Goal: Task Accomplishment & Management: Complete application form

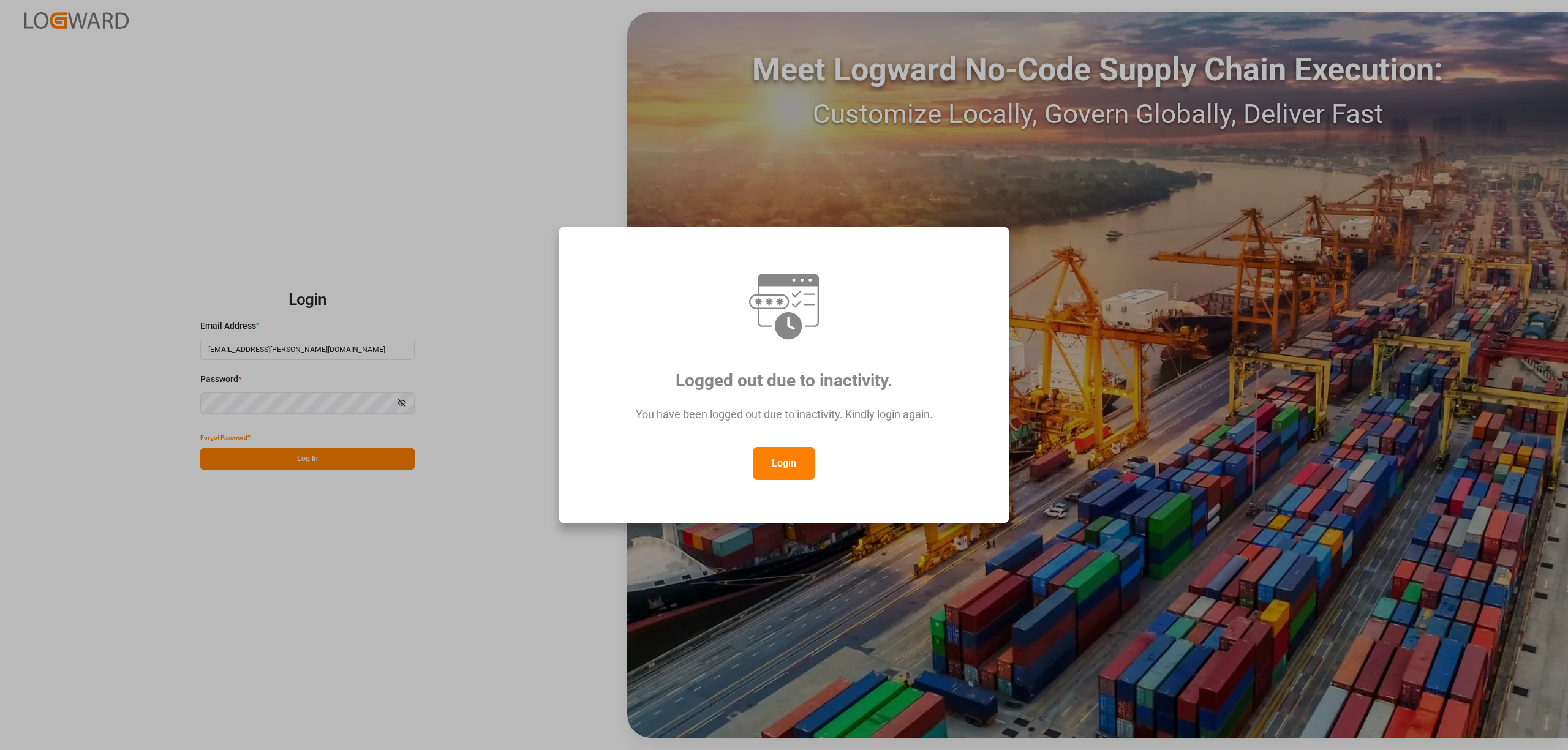
click at [778, 469] on button "Login" at bounding box center [784, 463] width 61 height 33
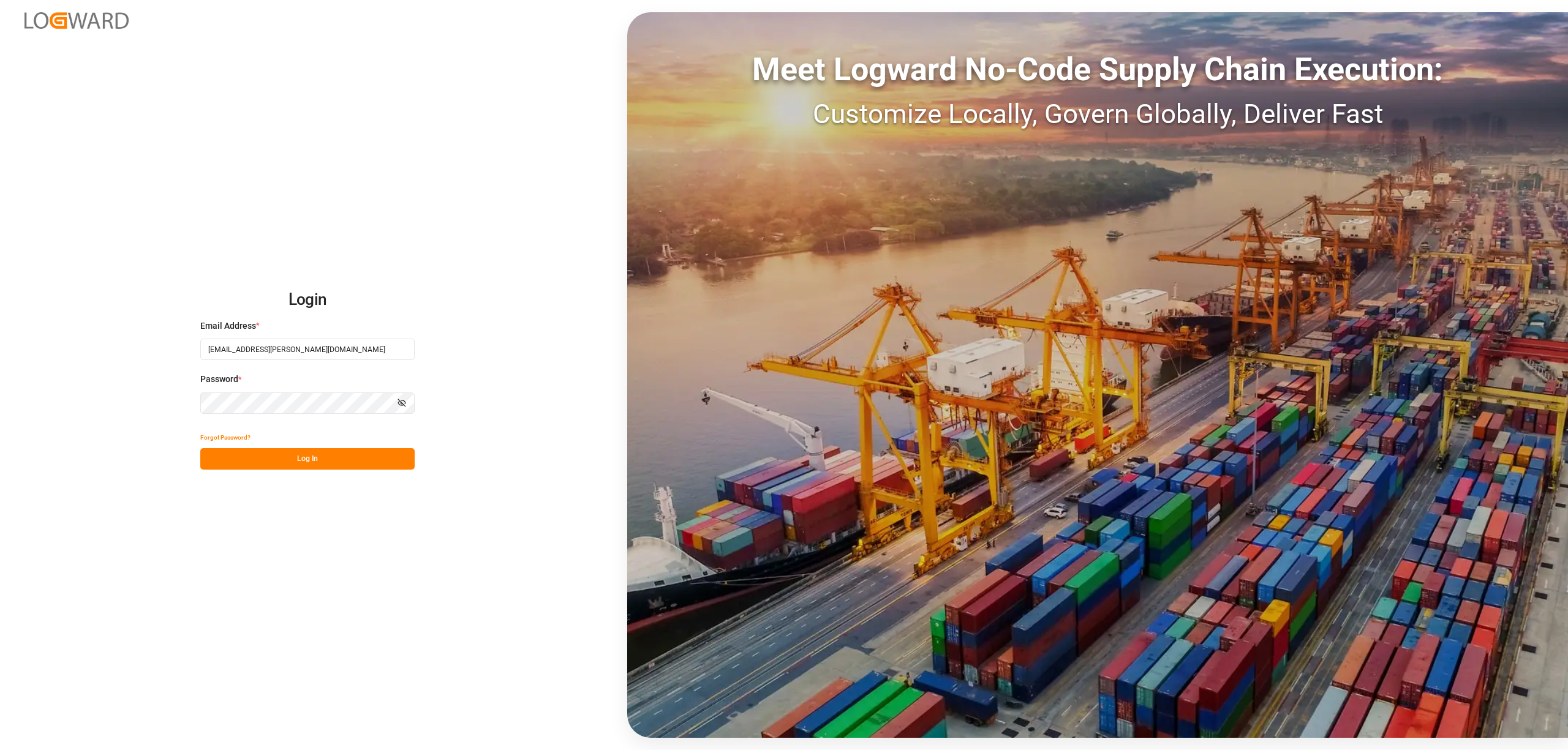
click at [343, 465] on button "Log In" at bounding box center [307, 459] width 214 height 22
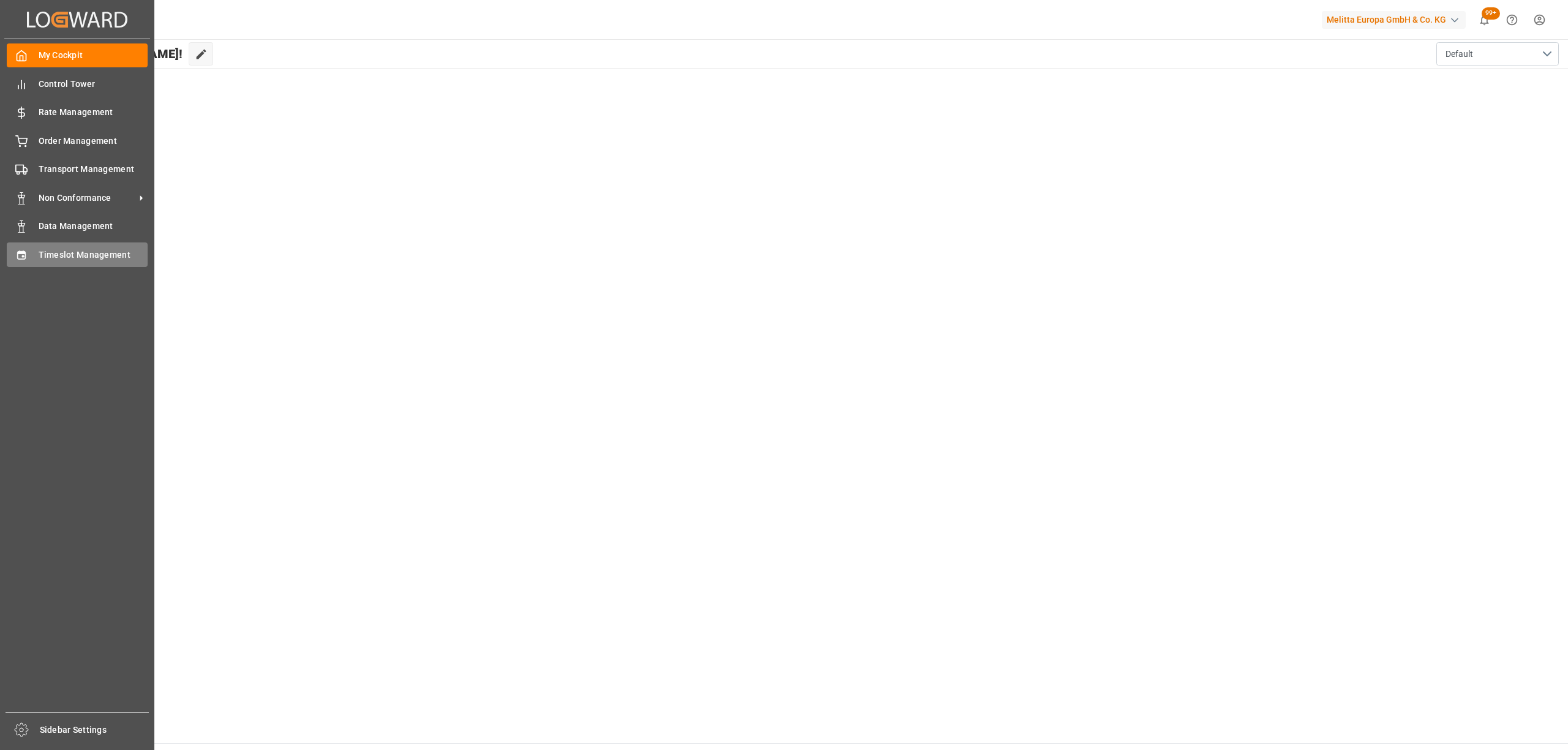
click at [43, 260] on div "Timeslot Management Timeslot Management" at bounding box center [78, 255] width 141 height 24
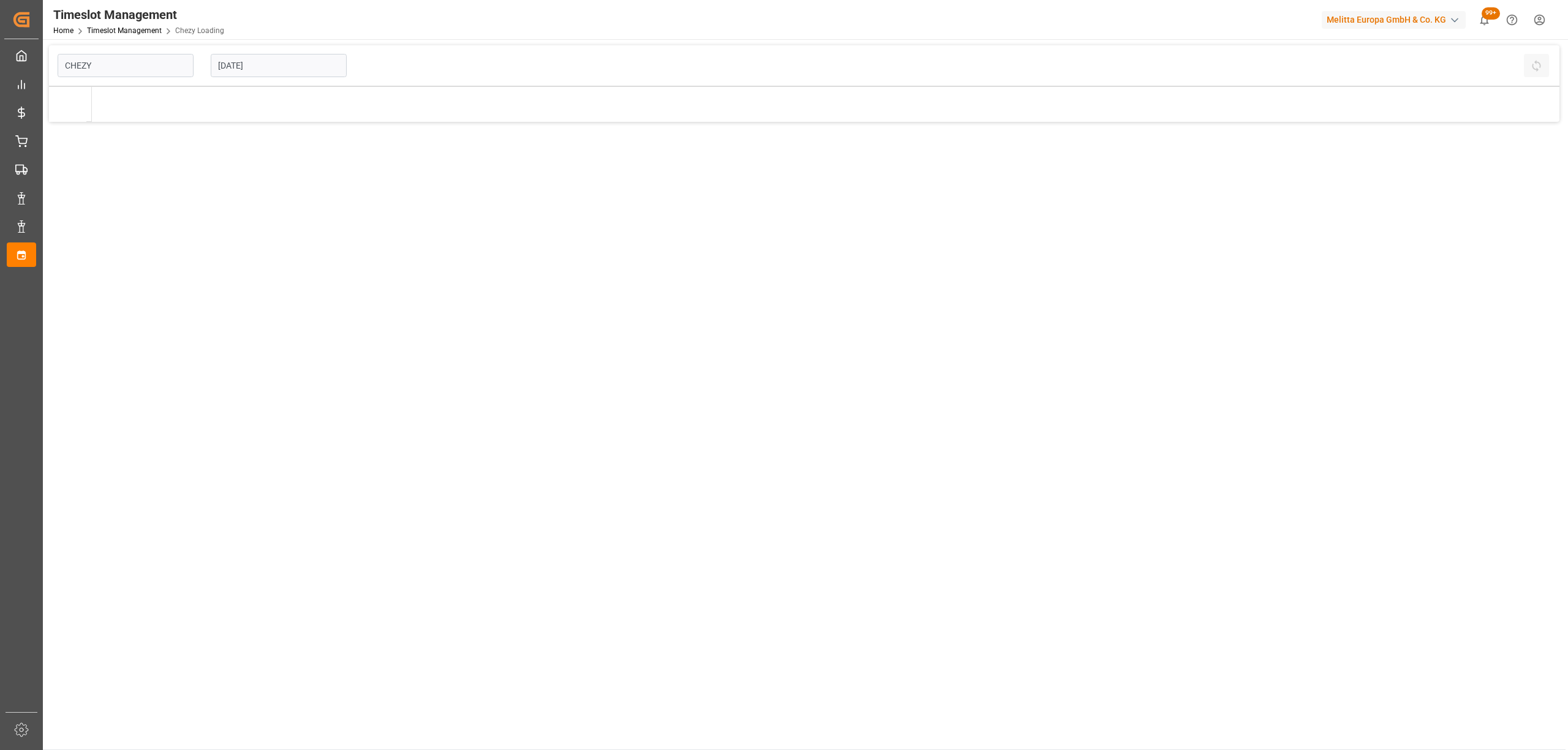
type input "Chezy Loading"
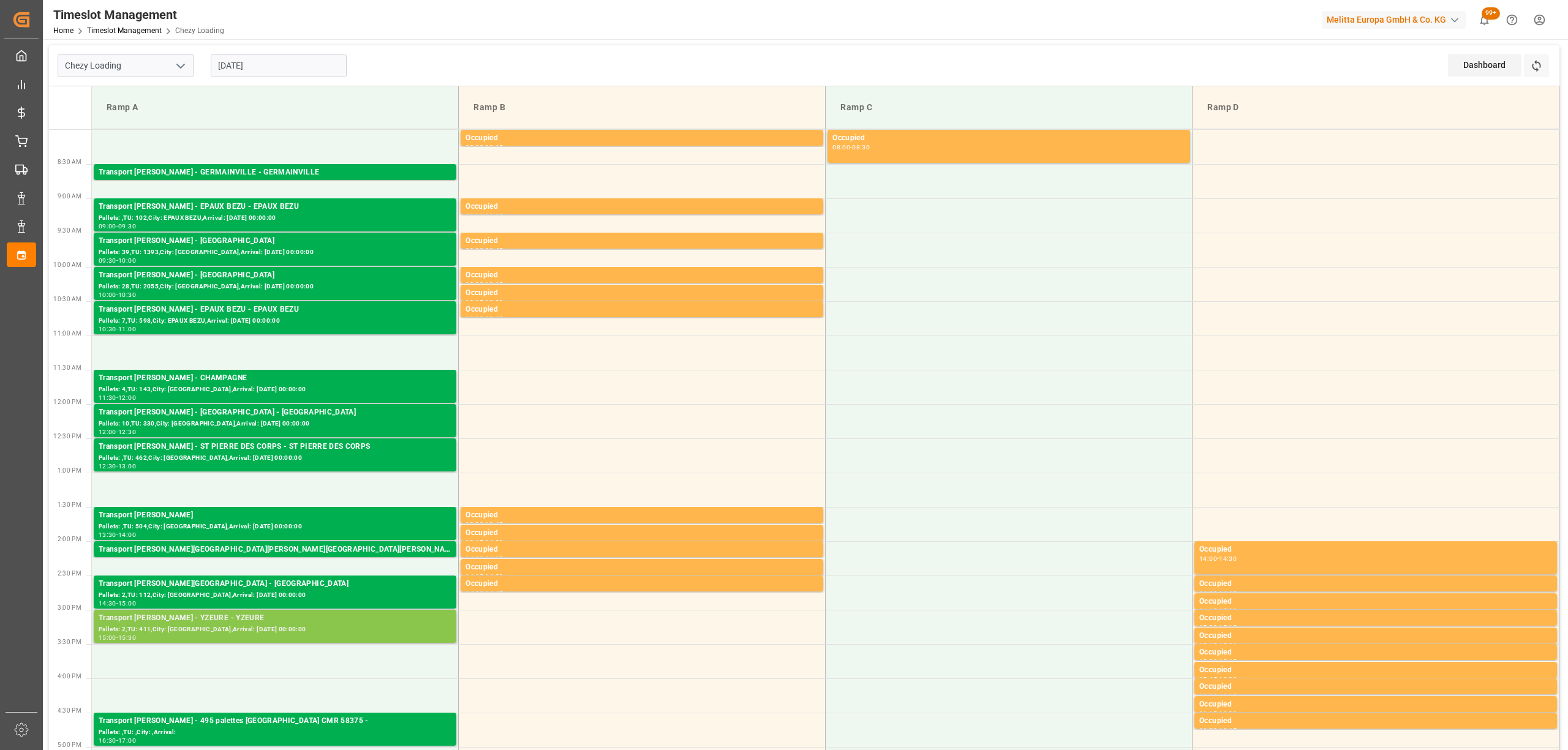
click at [296, 636] on div "15:00 - 15:30" at bounding box center [275, 638] width 353 height 7
click at [357, 618] on div "Transport [PERSON_NAME] - YZEURE - YZEURE" at bounding box center [275, 618] width 353 height 12
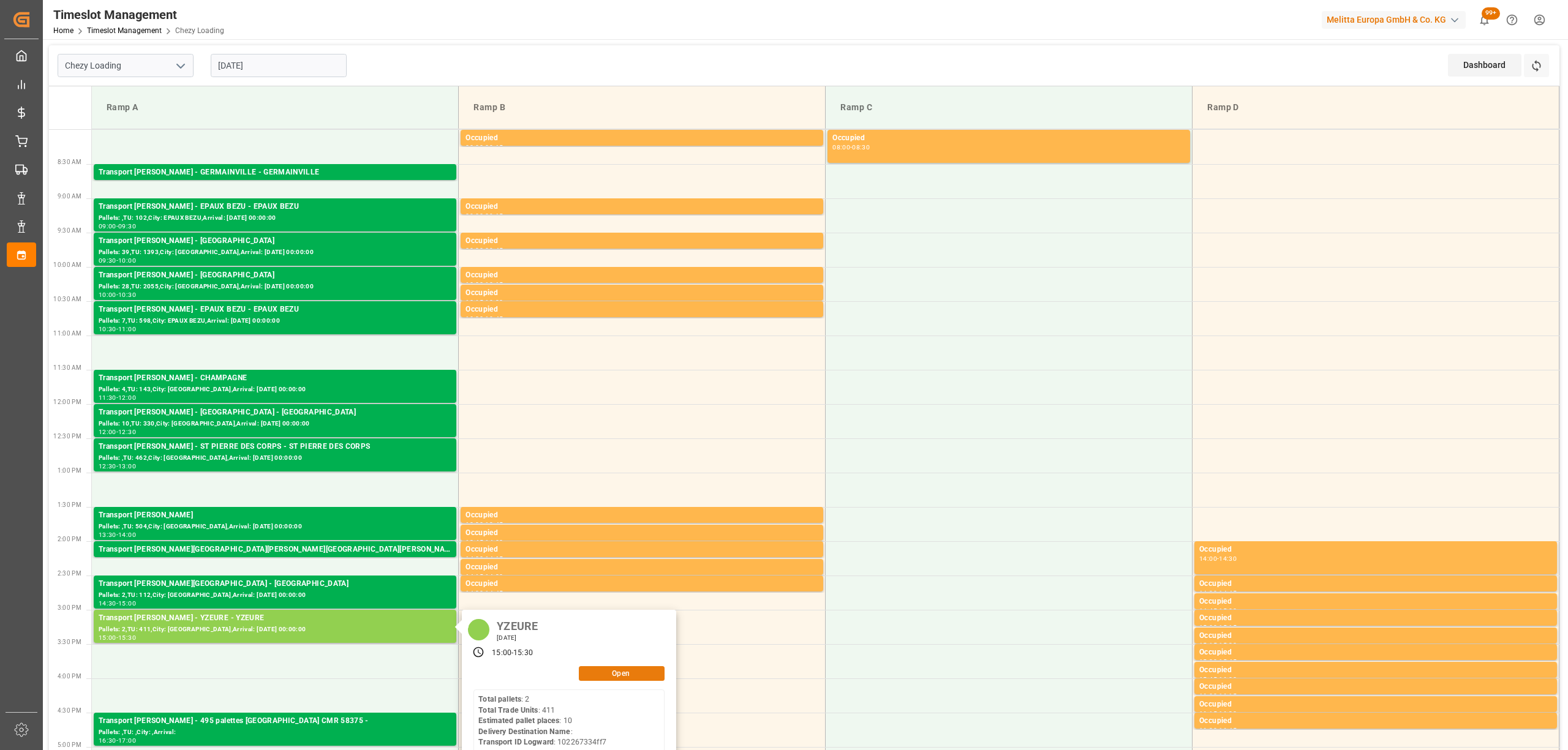
click at [622, 672] on button "Open" at bounding box center [621, 673] width 86 height 15
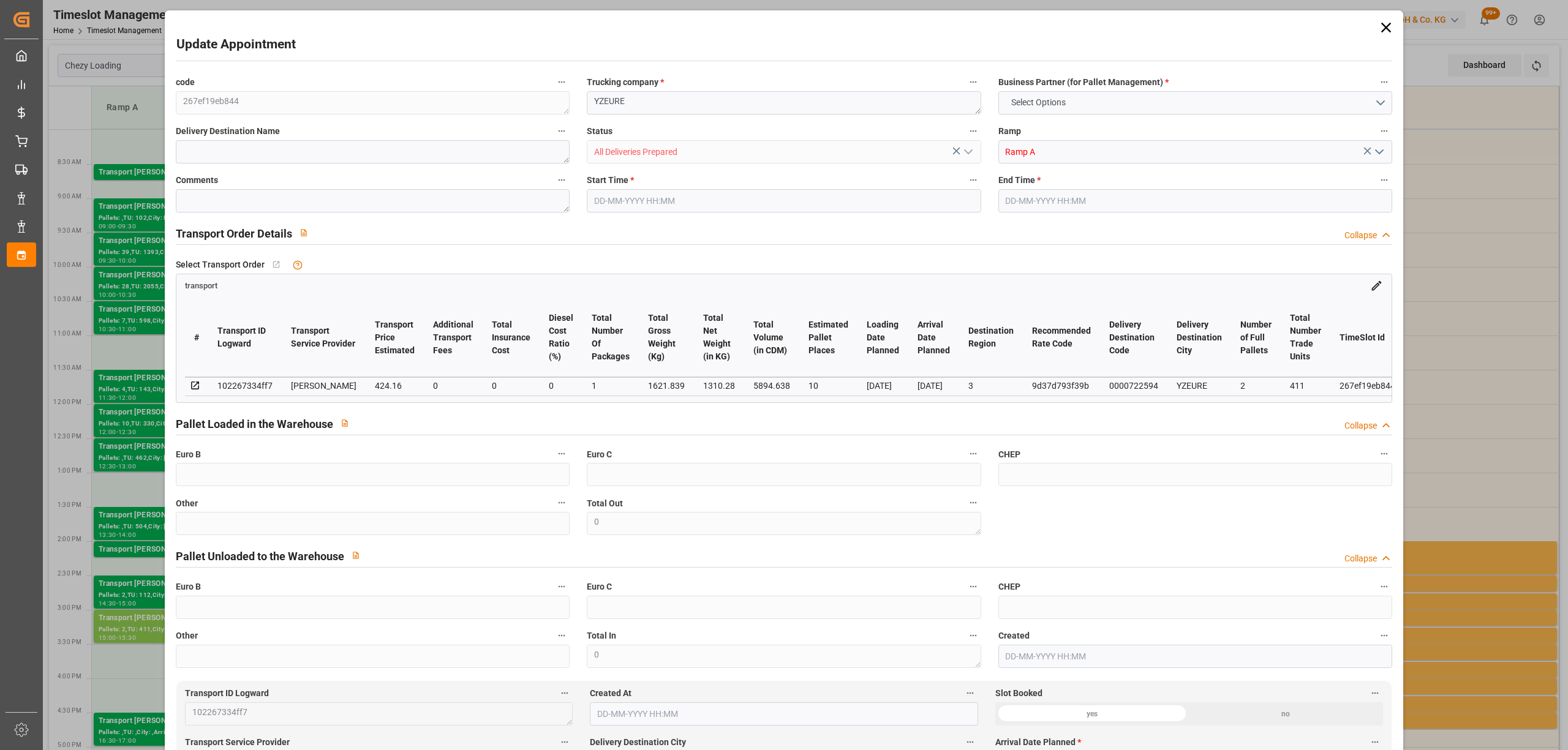
type input "10"
type input "424.16"
type input "0"
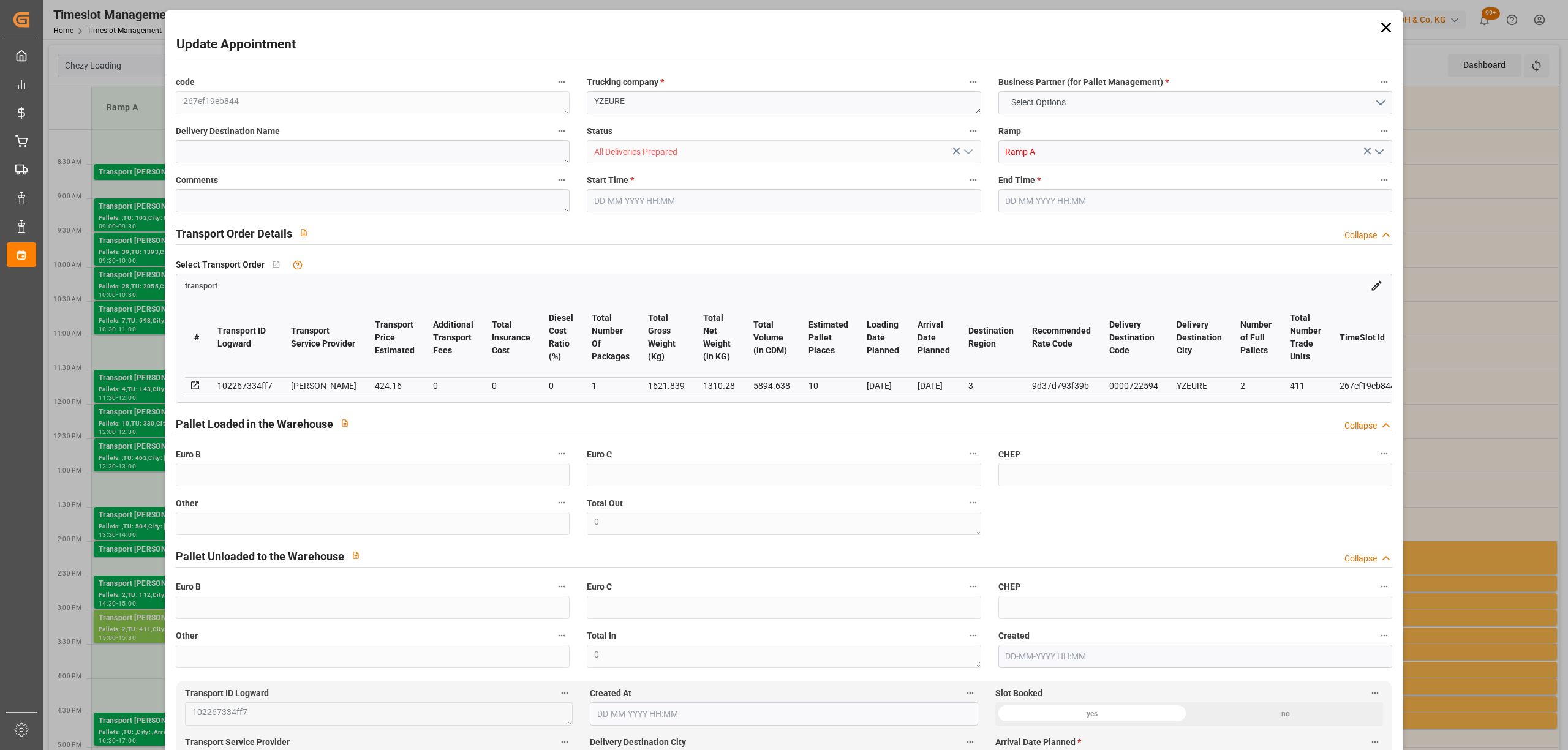
type input "406.9815"
type input "-17.1785"
type input "1"
type input "1310.28"
type input "2601.671"
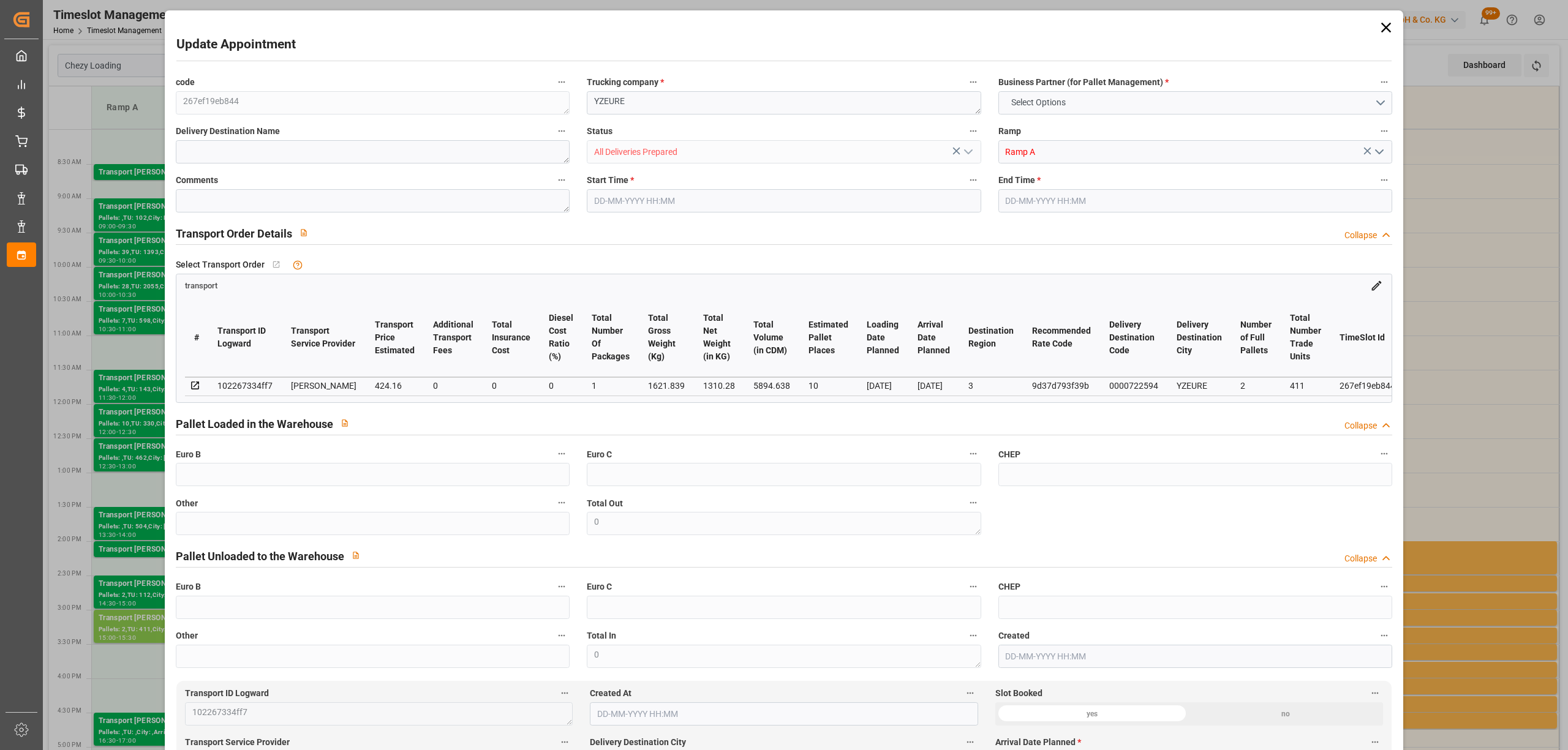
type input "5894.638"
type input "3"
type input "2"
type input "411"
type input "42"
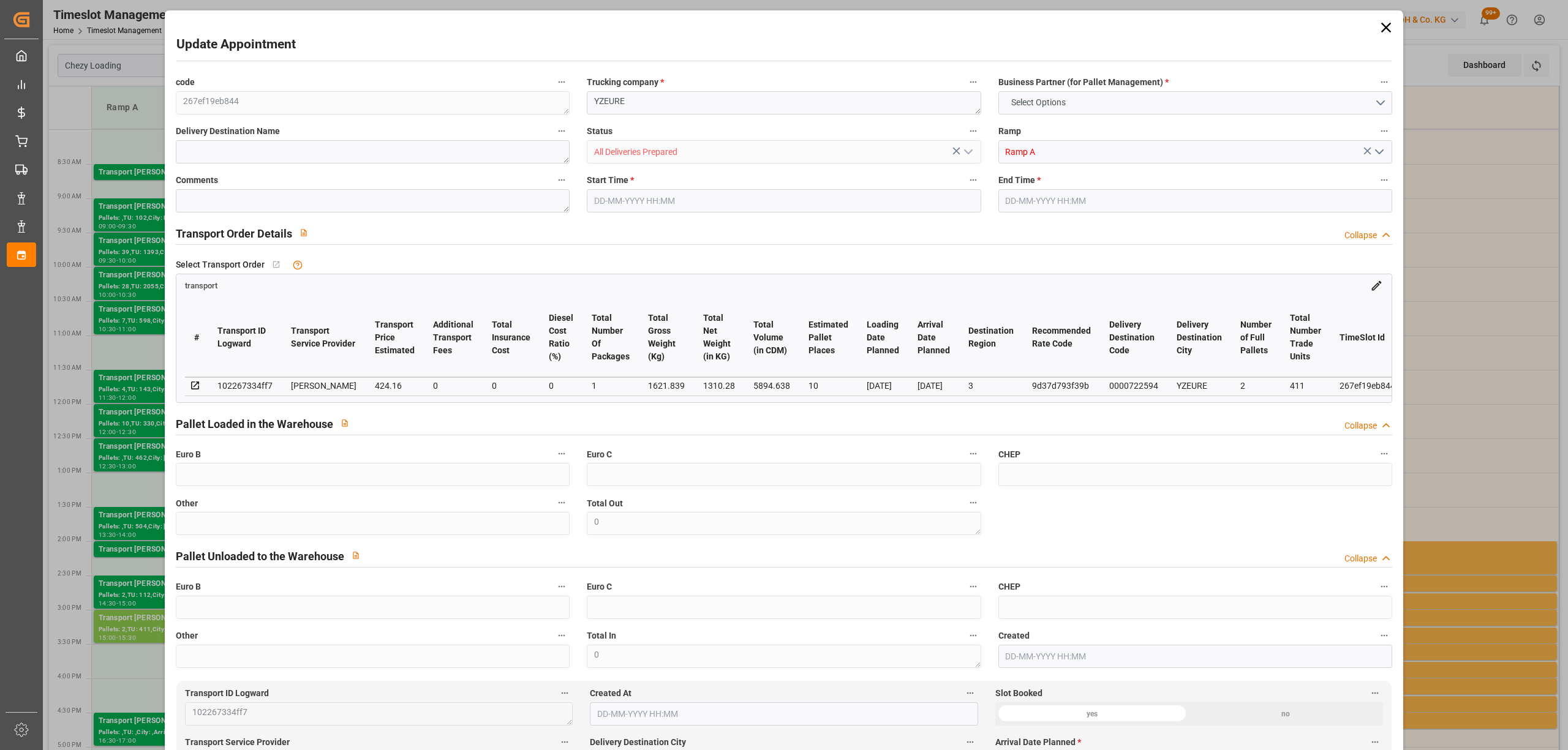
type input "101"
type input "1621.839"
type input "0"
type input "4710.8598"
type input "0"
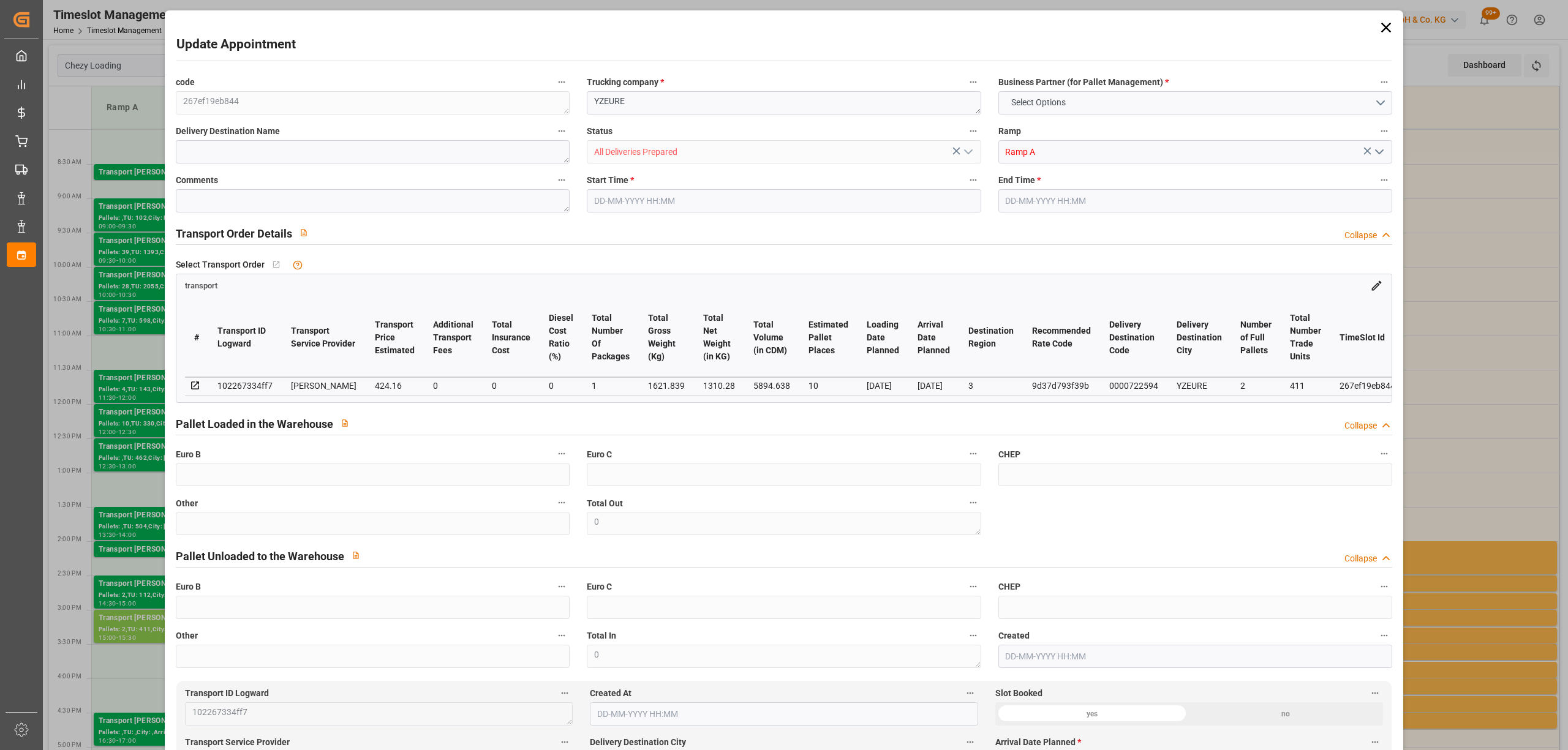
type input "0"
type input "21"
type input "35"
type input "[DATE] 15:00"
type input "[DATE] 15:30"
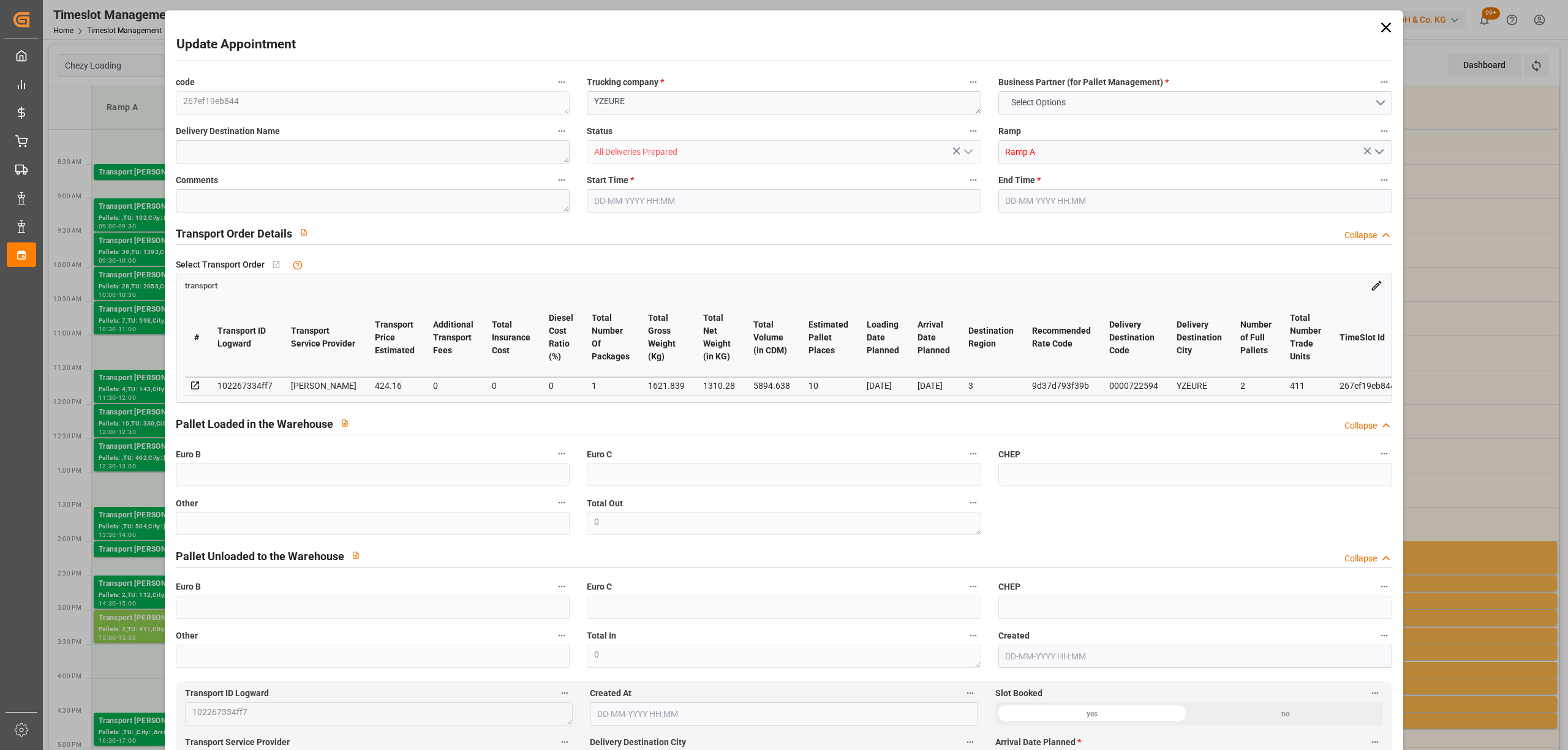
type input "[DATE] 13:52"
type input "[DATE] 11:36"
type input "[DATE]"
click at [660, 204] on input "[DATE] 15:00" at bounding box center [783, 201] width 394 height 24
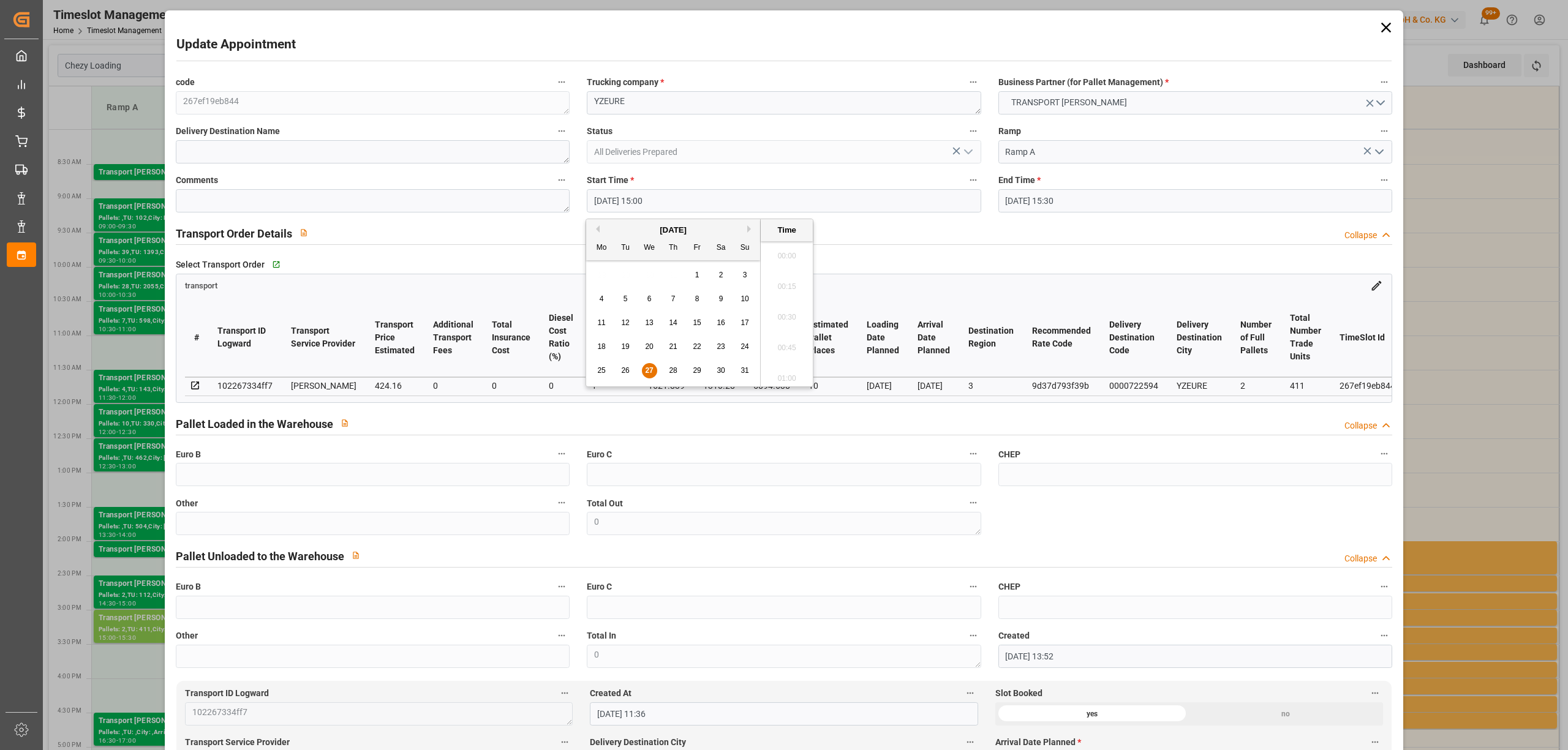
scroll to position [1780, 0]
click at [669, 367] on span "28" at bounding box center [673, 370] width 8 height 8
click at [836, 111] on textarea "YZEURE" at bounding box center [783, 103] width 394 height 24
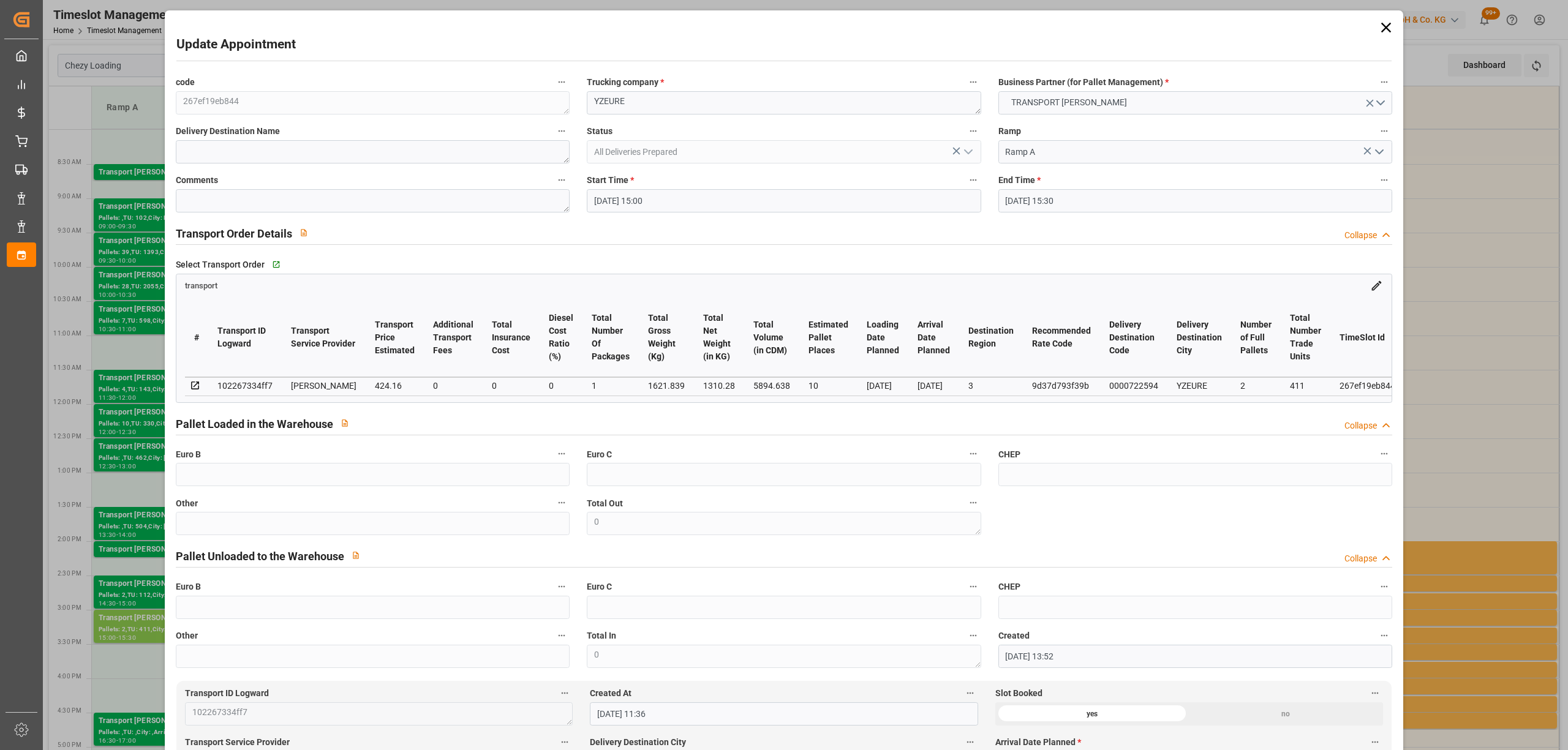
click at [661, 200] on input "[DATE] 15:00" at bounding box center [783, 201] width 394 height 24
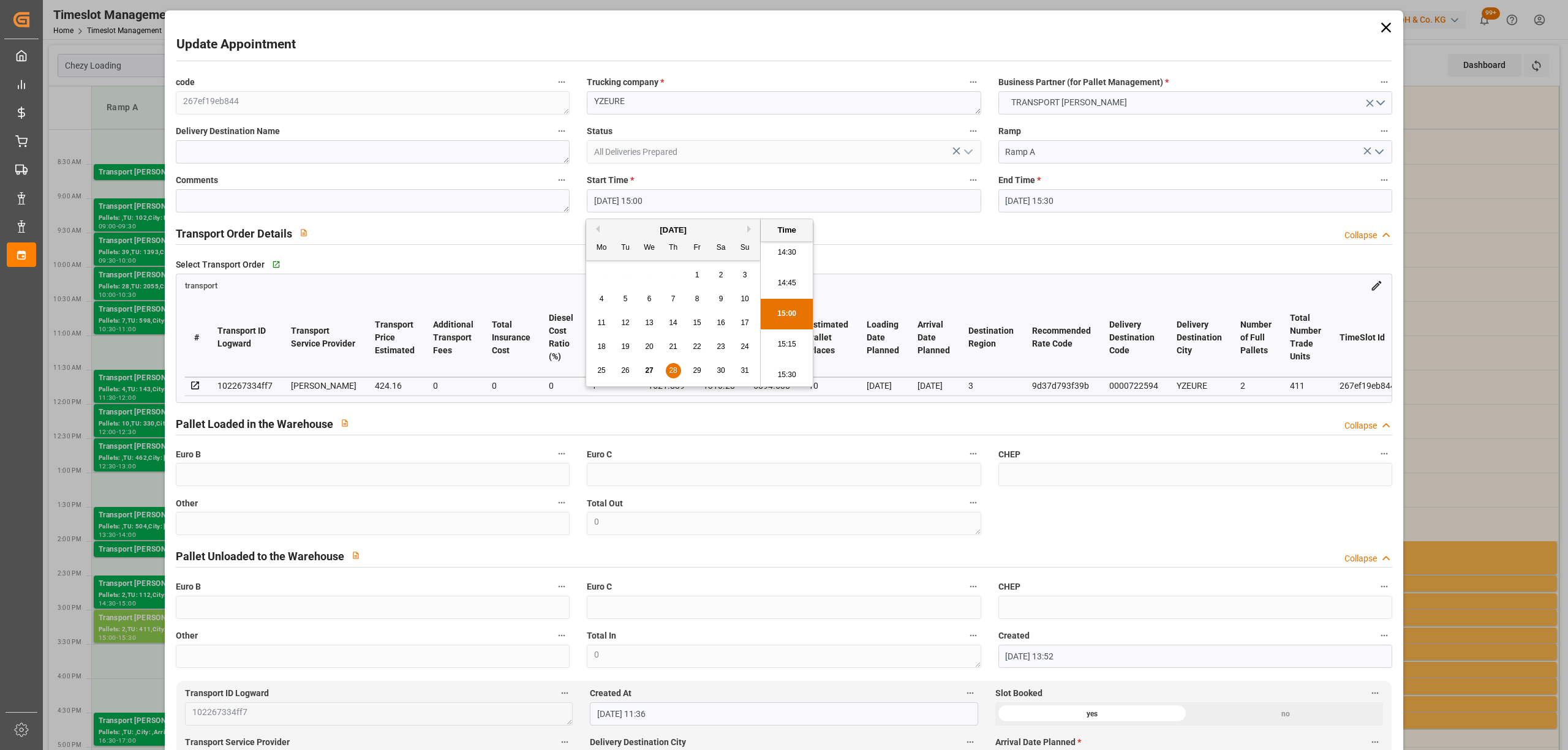
click at [689, 375] on div "25 26 27 28 29 30 31" at bounding box center [673, 371] width 167 height 24
click at [696, 366] on span "29" at bounding box center [697, 370] width 8 height 8
type input "[DATE] 15:00"
click at [804, 312] on li "15:00" at bounding box center [787, 314] width 52 height 31
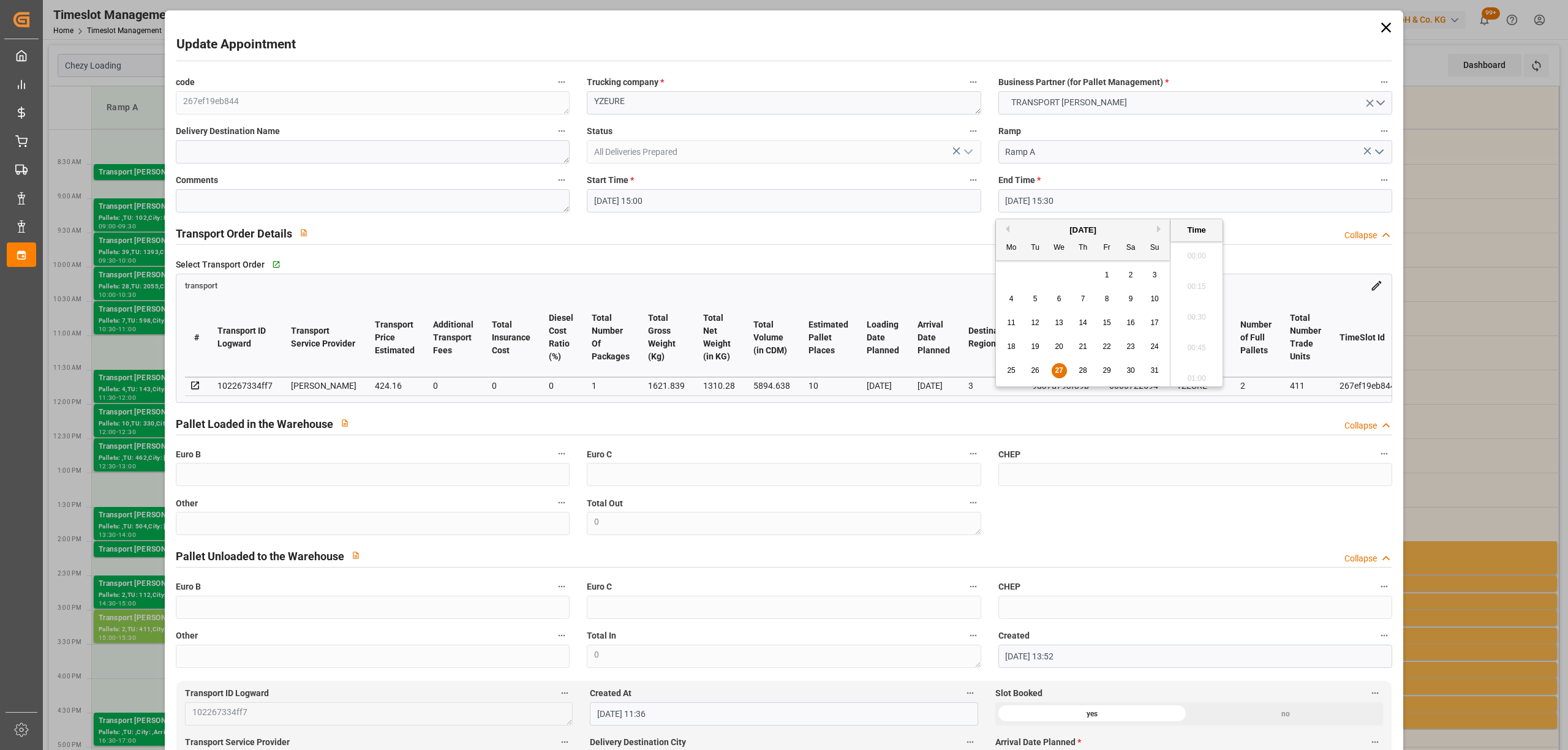
click at [1054, 196] on input "[DATE] 15:30" at bounding box center [1195, 201] width 394 height 24
click at [1079, 361] on div "25 26 27 28 29 30 31" at bounding box center [1083, 371] width 167 height 24
click at [1082, 368] on span "28" at bounding box center [1083, 370] width 8 height 8
type input "[DATE] 15:30"
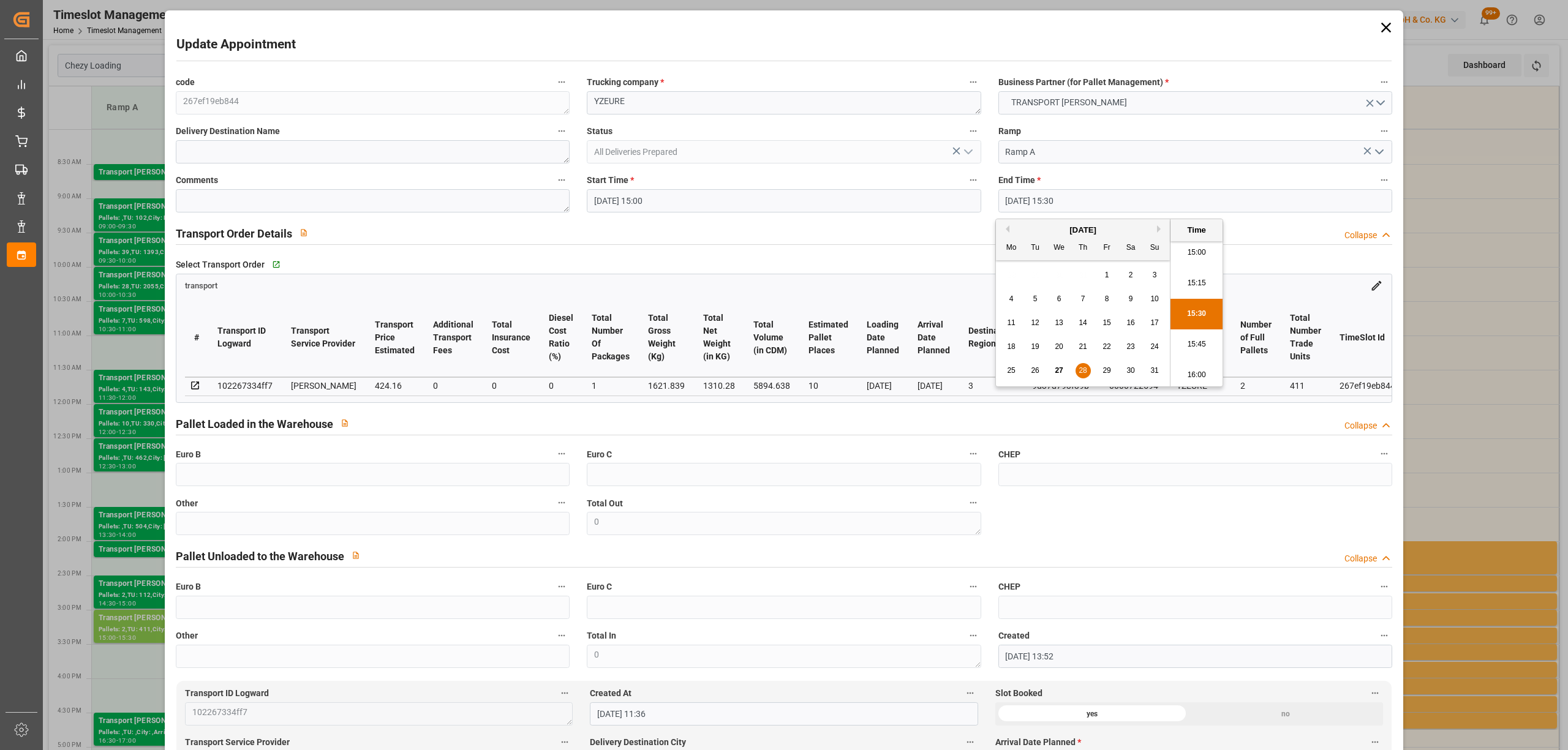
click at [1199, 314] on li "15:30" at bounding box center [1197, 314] width 52 height 31
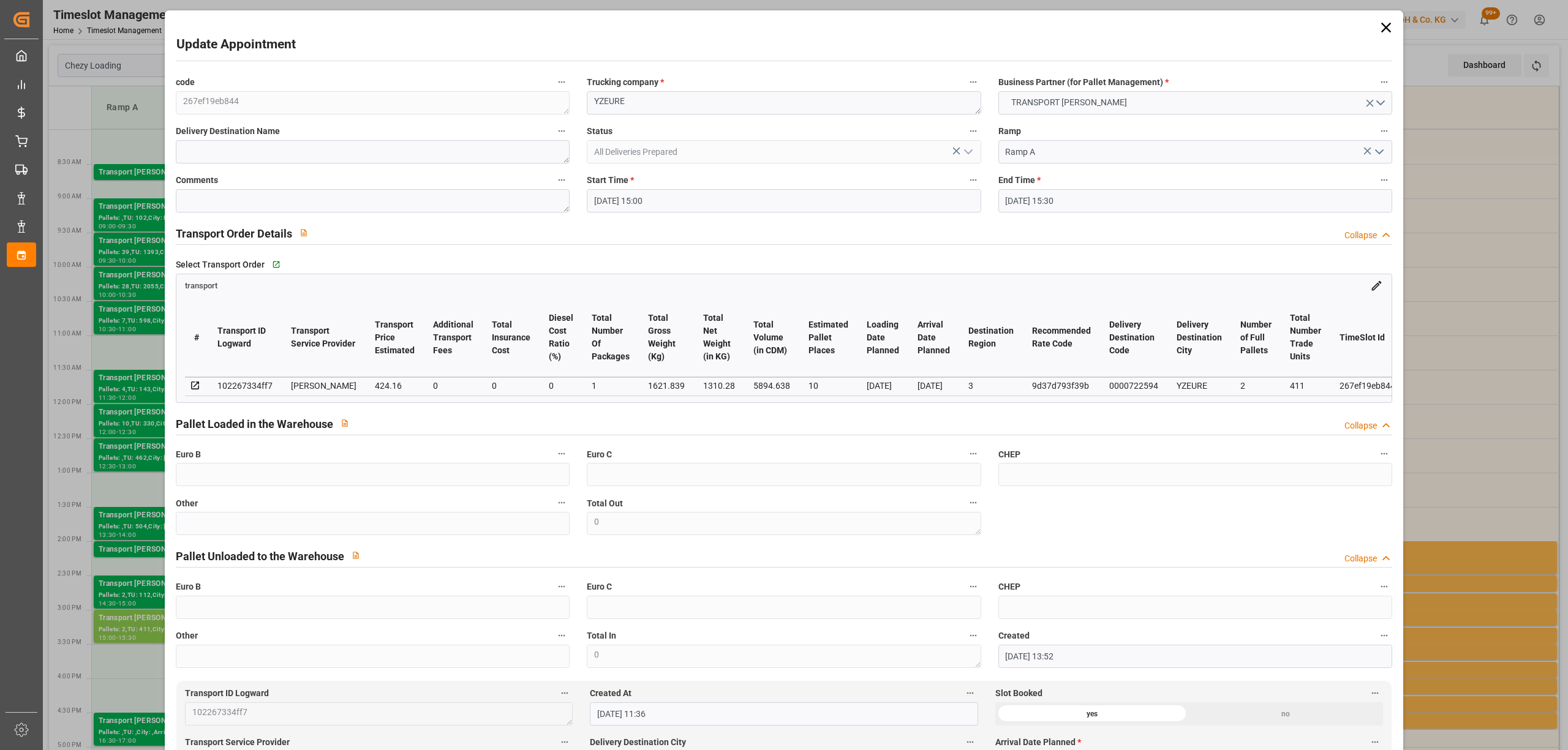
click at [738, 204] on input "[DATE] 15:00" at bounding box center [783, 201] width 394 height 24
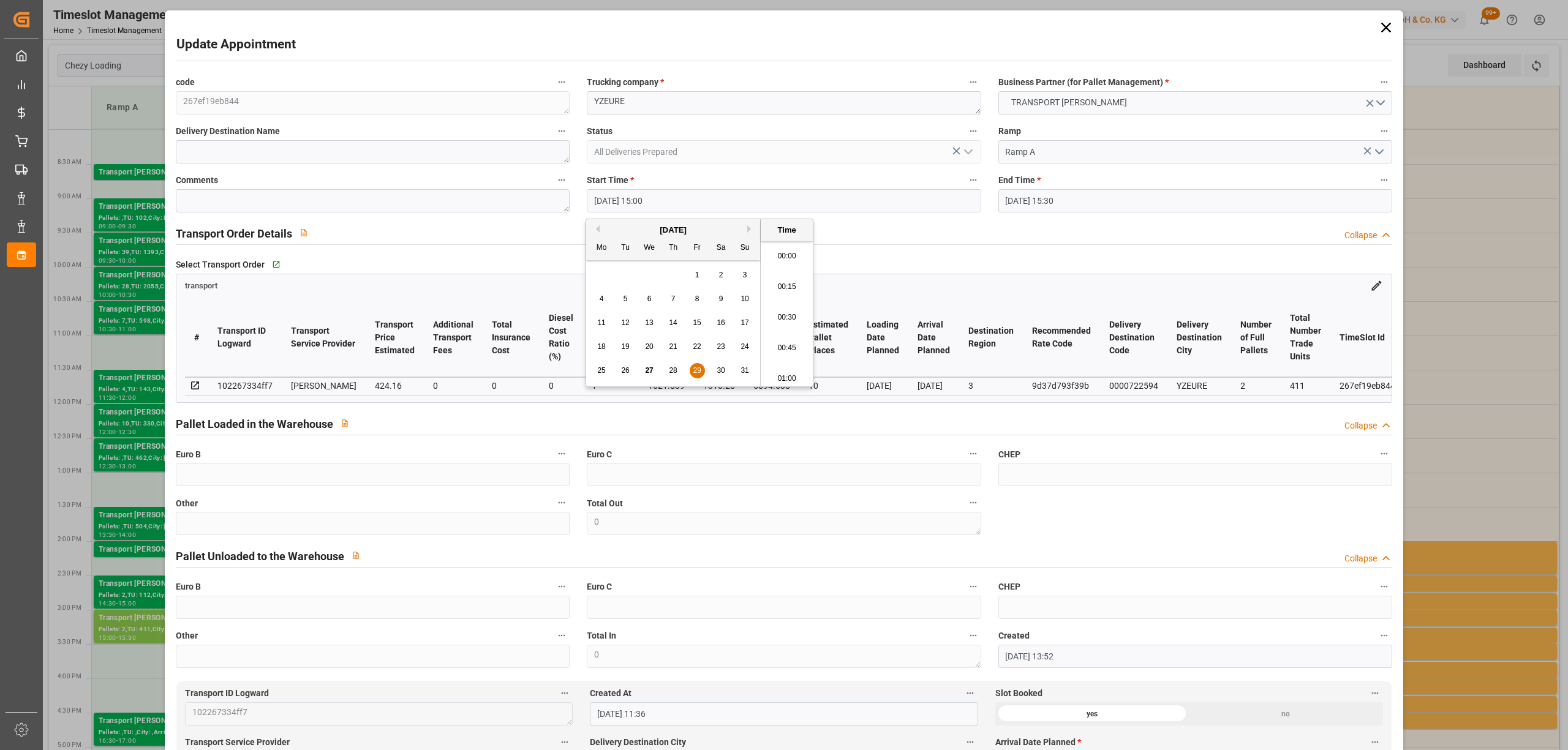
scroll to position [1780, 0]
click at [674, 367] on span "28" at bounding box center [673, 370] width 8 height 8
type input "[DATE] 15:00"
click at [785, 300] on li "15:00" at bounding box center [787, 314] width 52 height 31
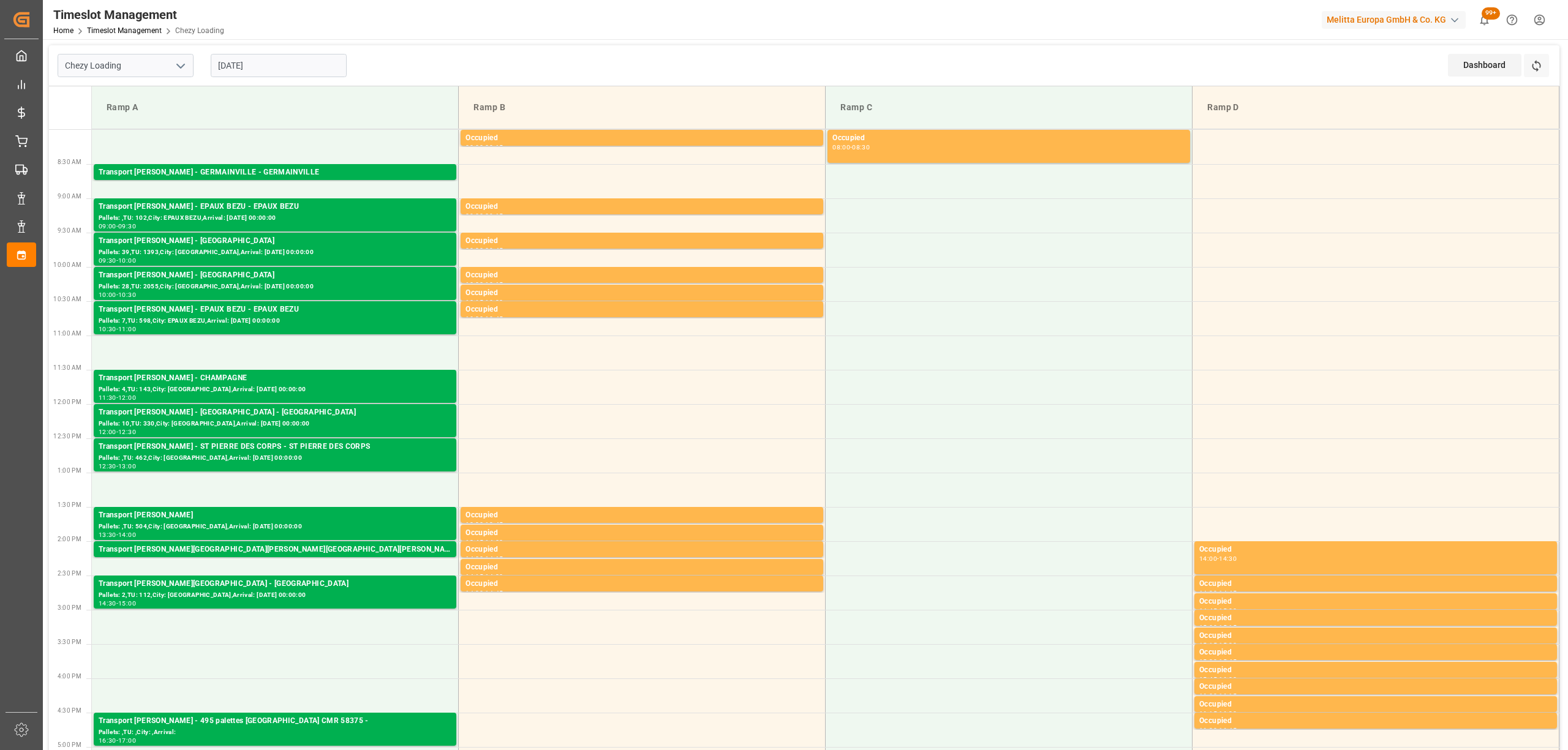
click at [259, 58] on input "[DATE]" at bounding box center [279, 65] width 136 height 24
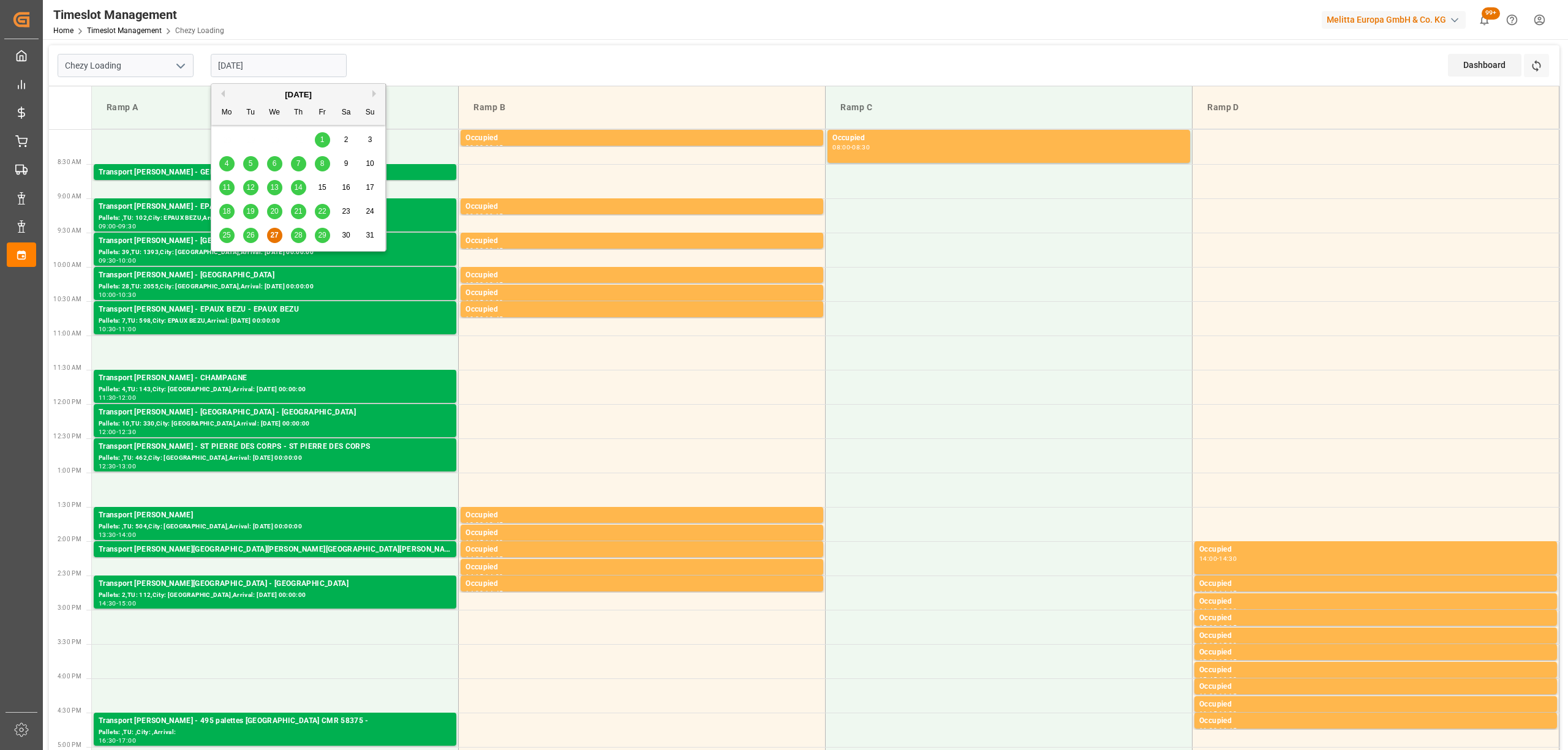
click at [371, 92] on div "[DATE]" at bounding box center [298, 95] width 174 height 12
click at [376, 93] on button "Next Month" at bounding box center [376, 94] width 8 height 8
click at [228, 143] on span "1" at bounding box center [227, 139] width 4 height 8
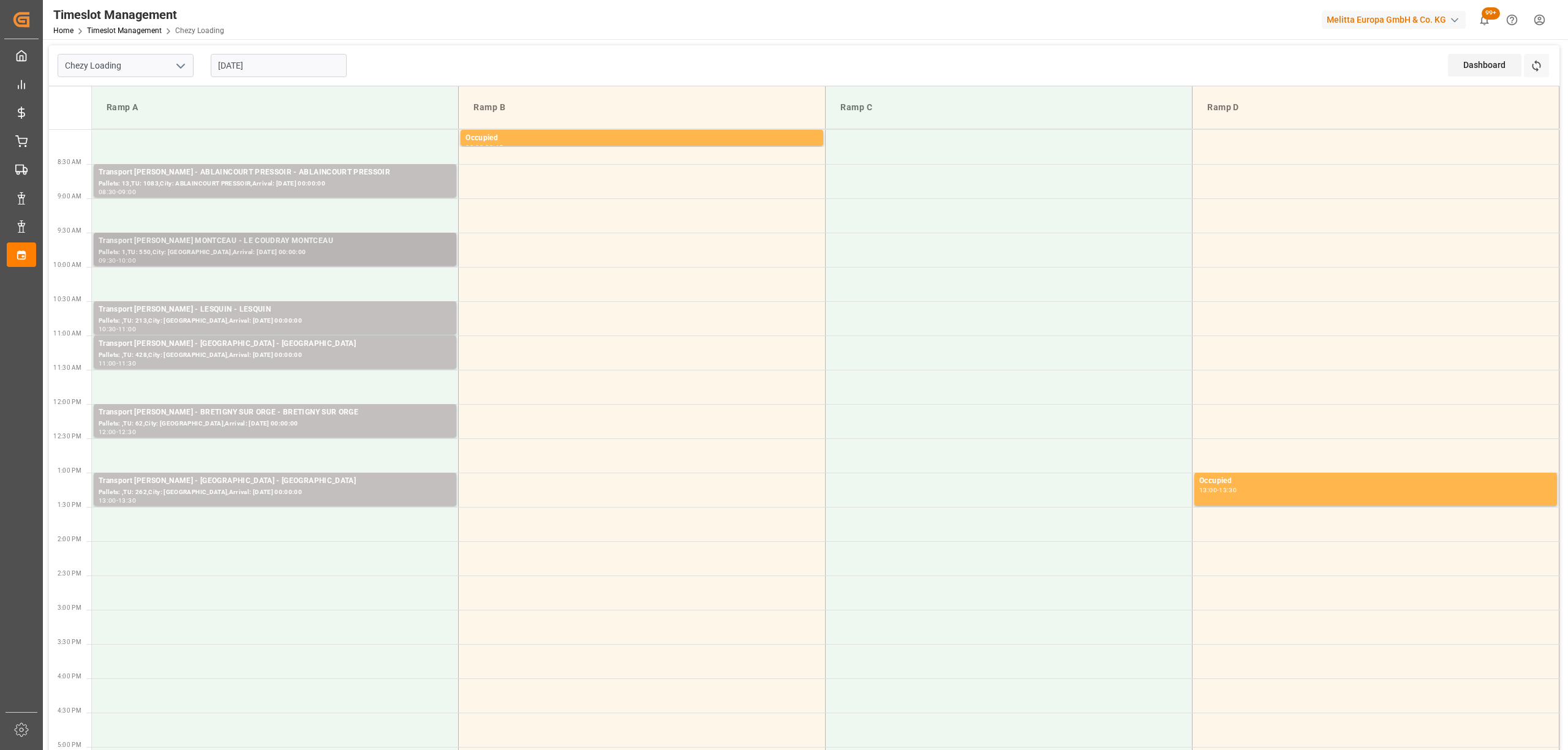
click at [276, 245] on div "Transport [PERSON_NAME] MONTCEAU - LE COUDRAY MONTCEAU" at bounding box center [275, 241] width 353 height 12
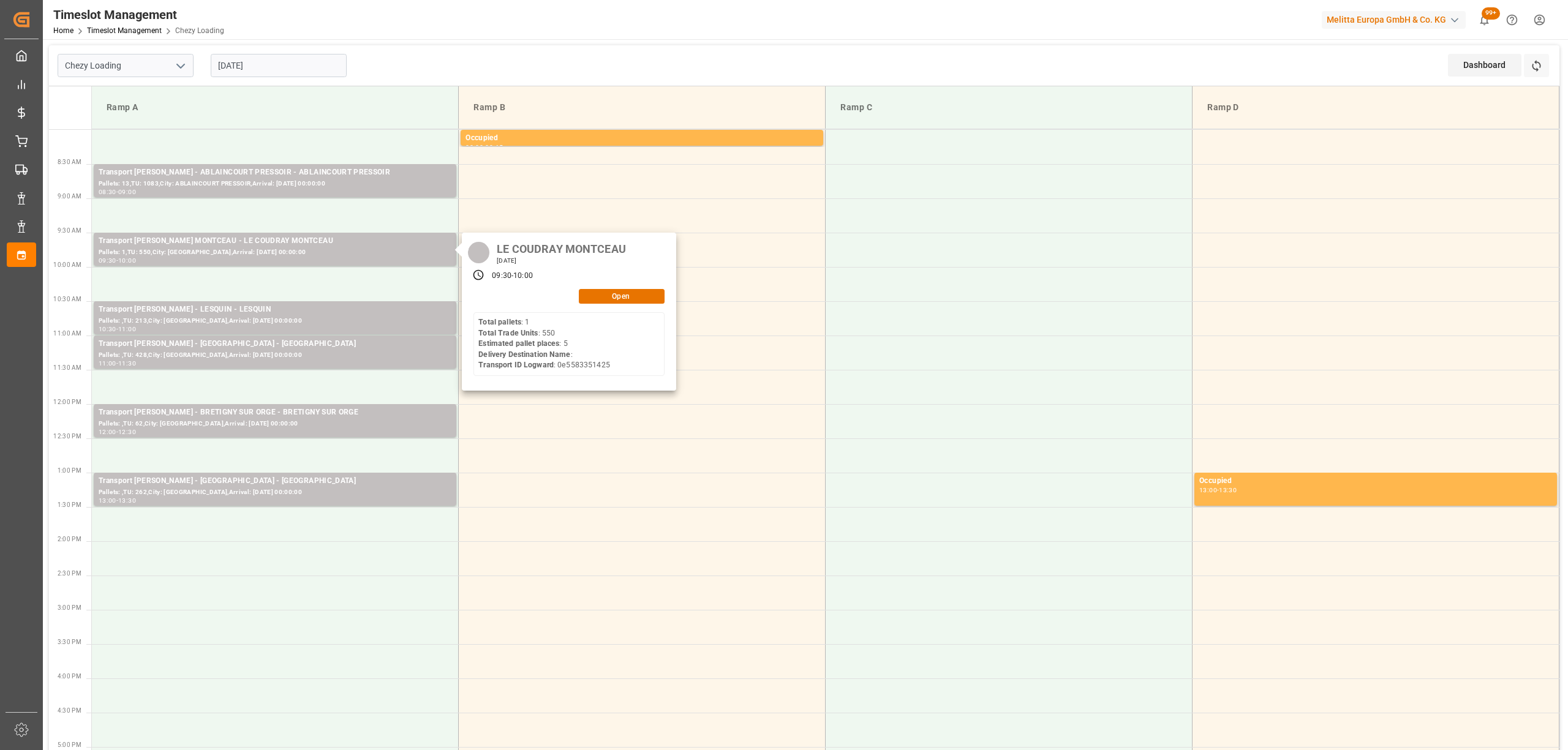
click at [300, 64] on input "[DATE]" at bounding box center [279, 65] width 136 height 24
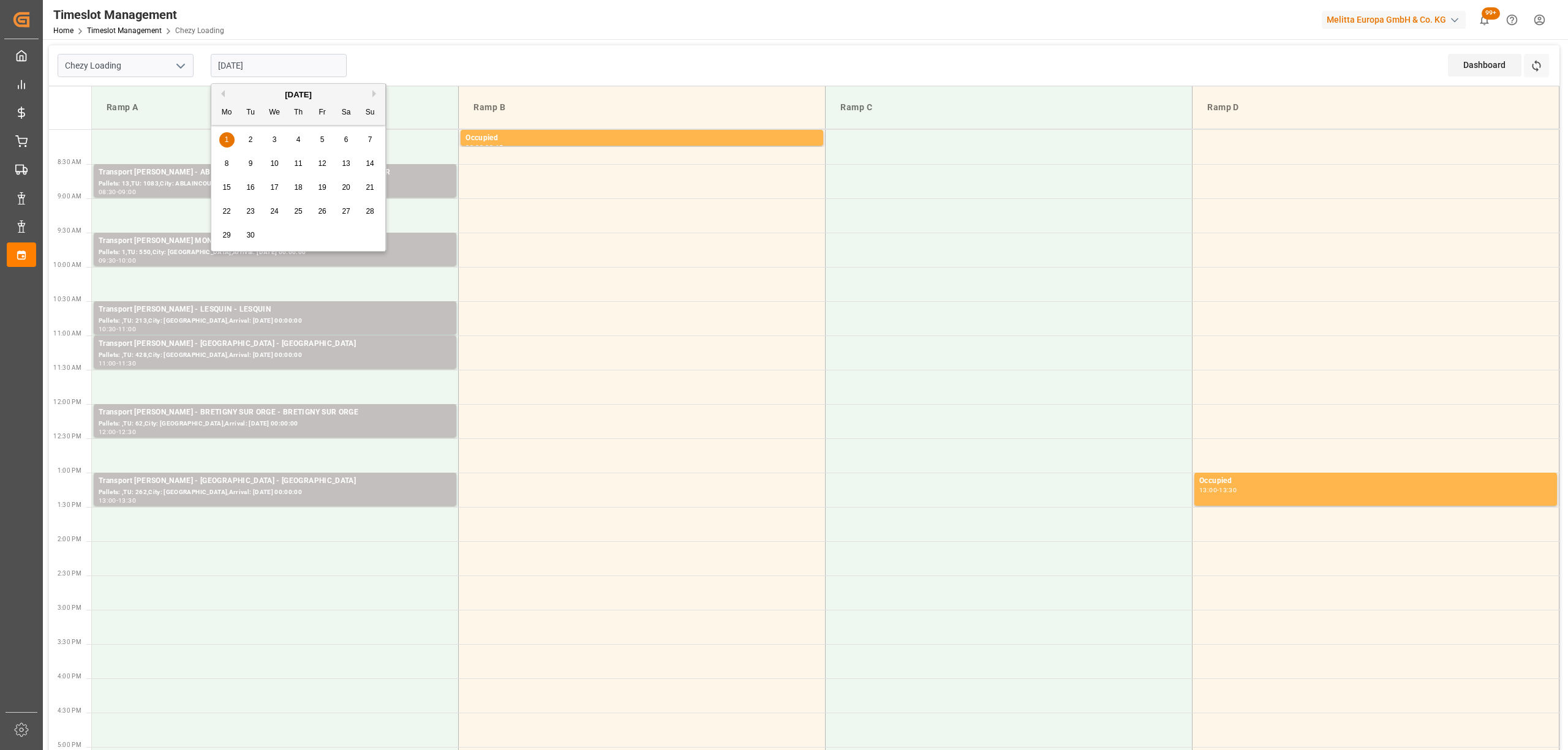
click at [246, 140] on div "2" at bounding box center [251, 140] width 15 height 15
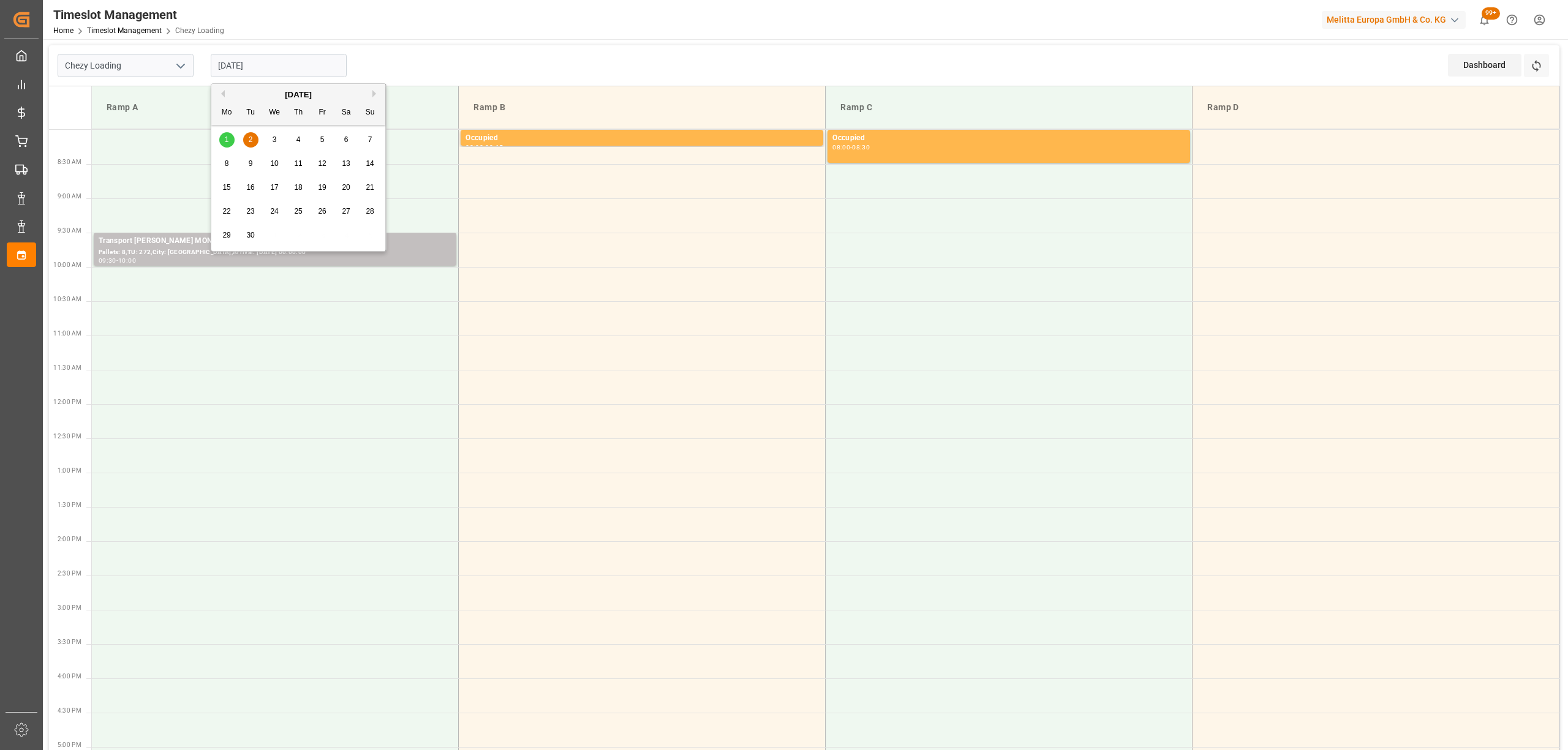
click at [258, 62] on input "[DATE]" at bounding box center [279, 65] width 136 height 24
click at [221, 140] on div "1" at bounding box center [227, 140] width 15 height 15
type input "[DATE]"
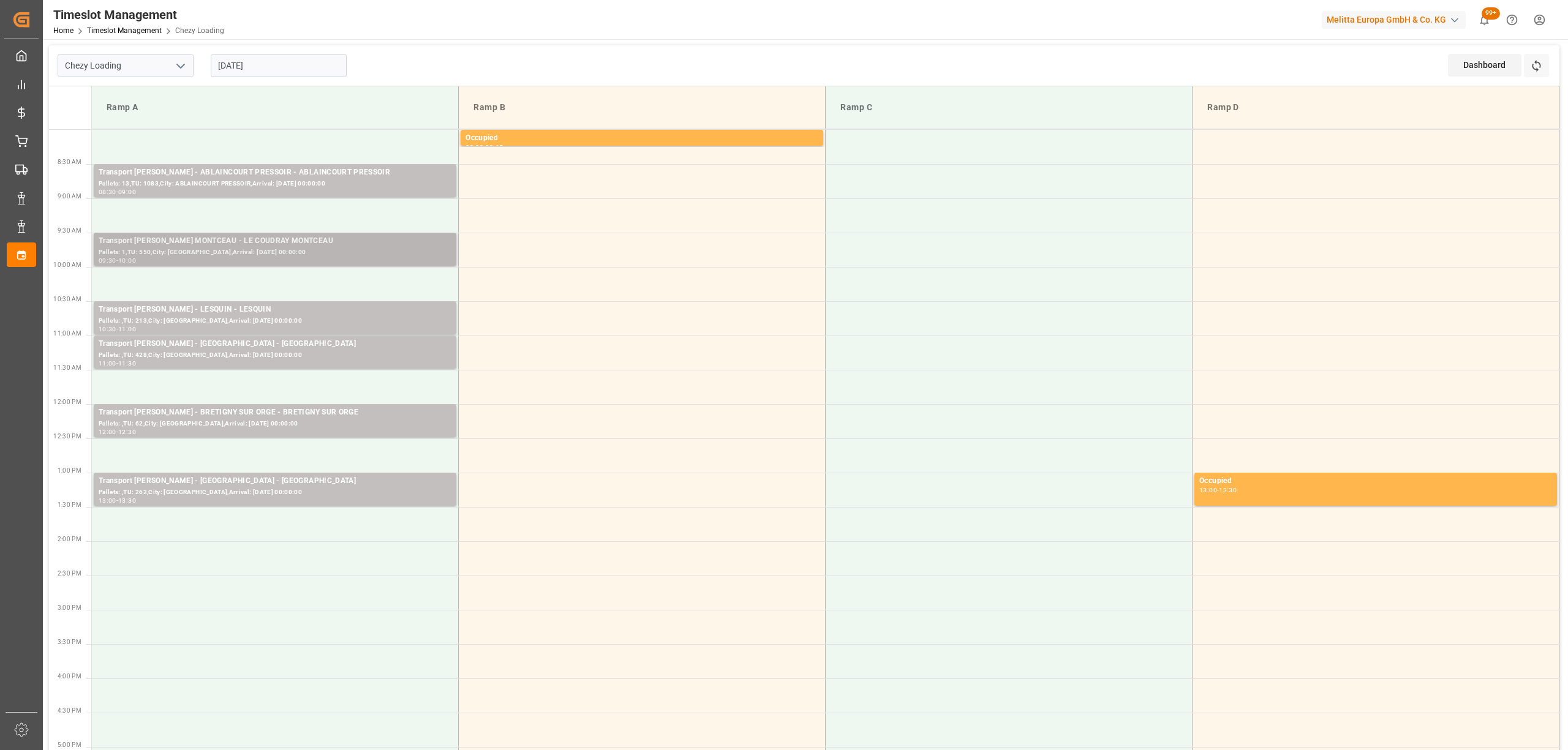
click at [266, 236] on div "Transport [PERSON_NAME] MONTCEAU - LE COUDRAY MONTCEAU" at bounding box center [275, 241] width 353 height 12
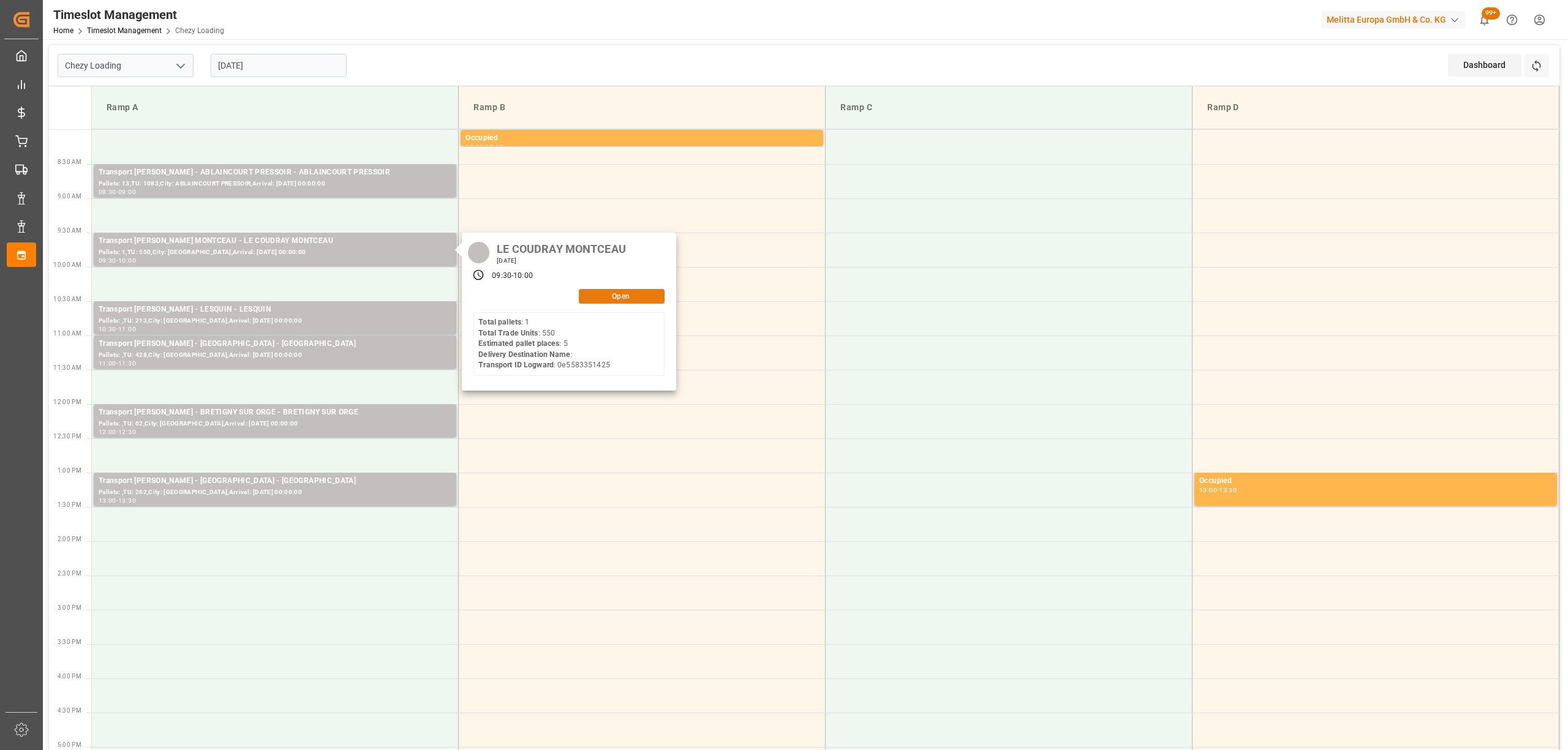
click at [617, 296] on button "Open" at bounding box center [621, 296] width 86 height 15
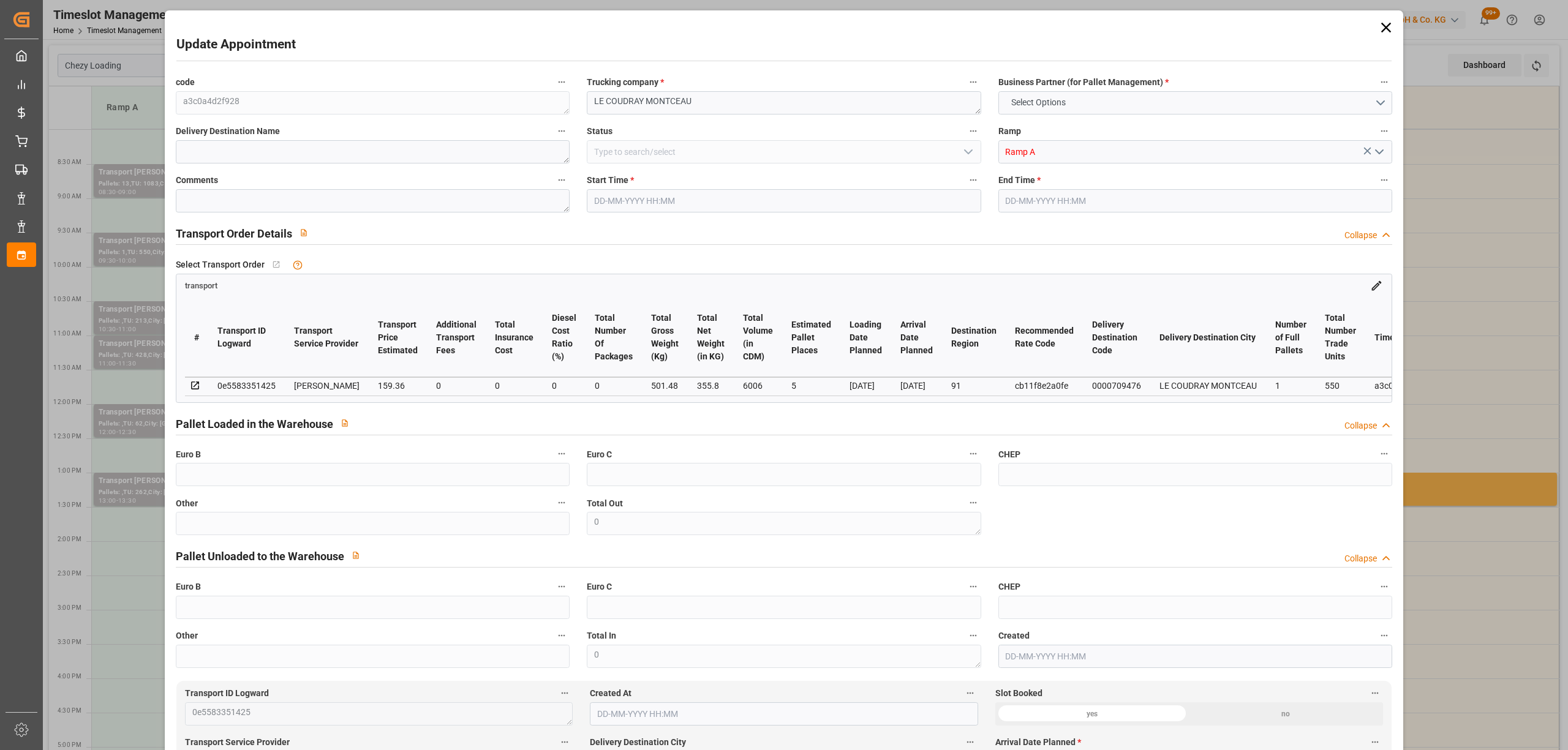
type input "5"
type input "159.36"
type input "0"
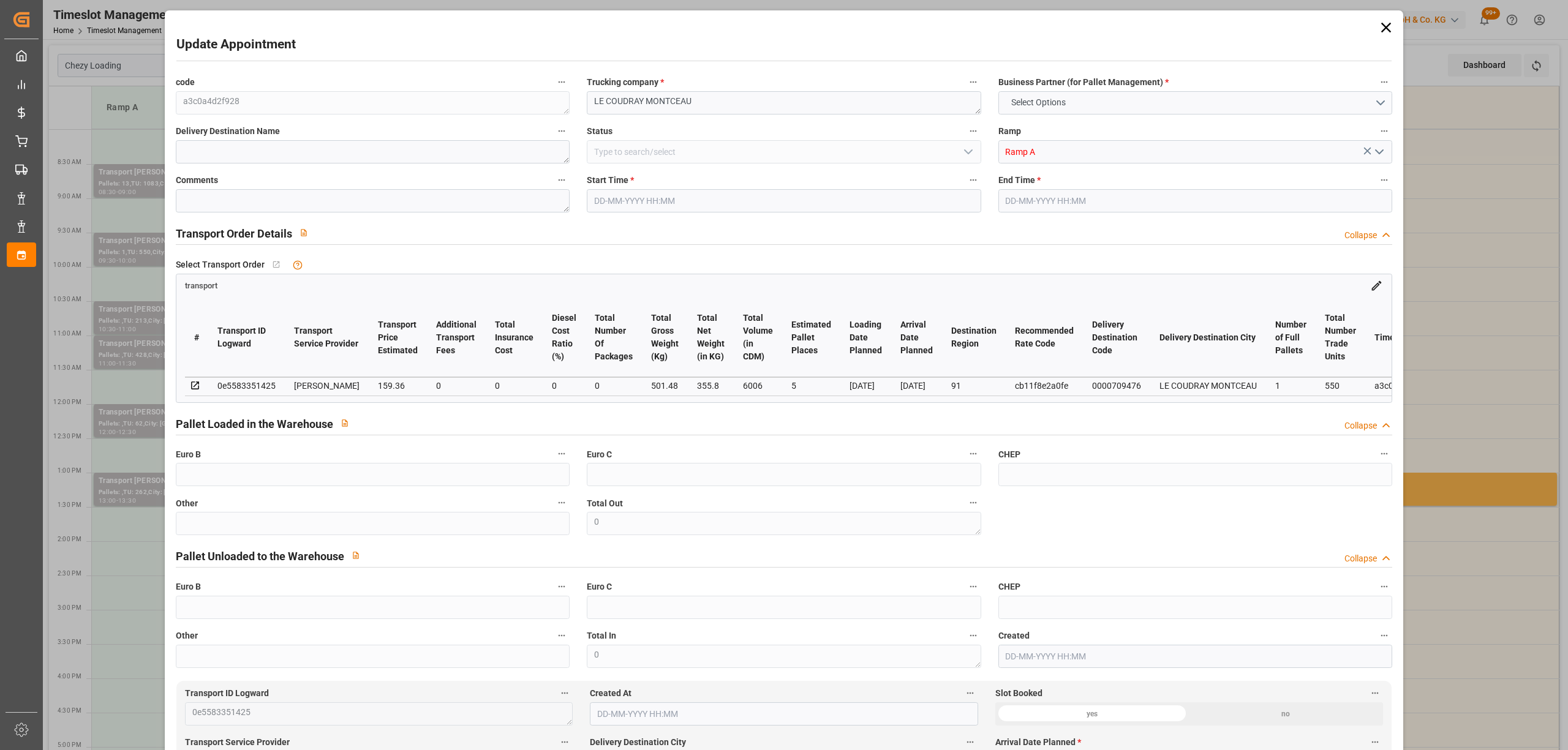
type input "153.9736"
type input "-5.3864"
type input "0"
type input "355.8"
type input "671.92"
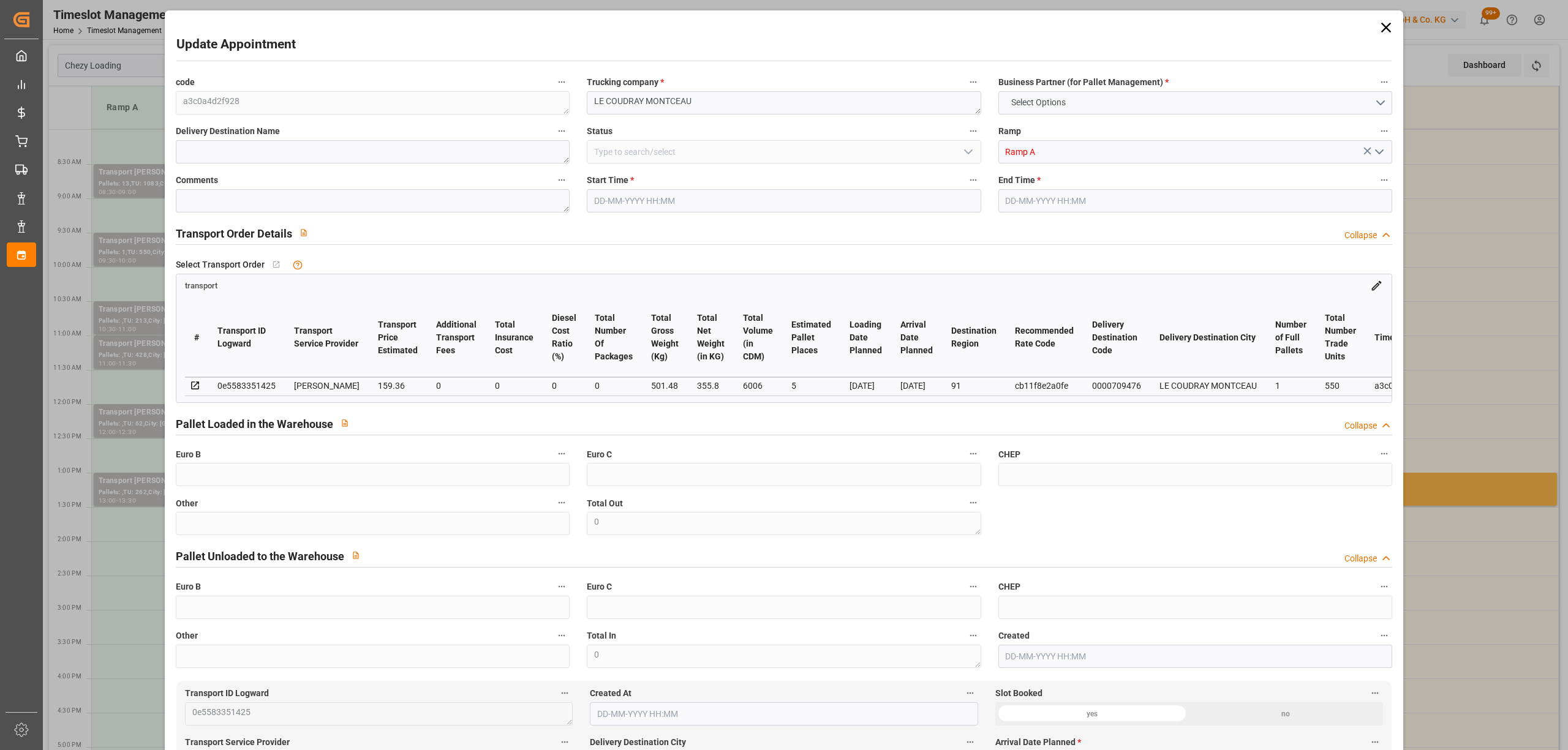
type input "6006"
type input "91"
type input "1"
type input "550"
type input "7"
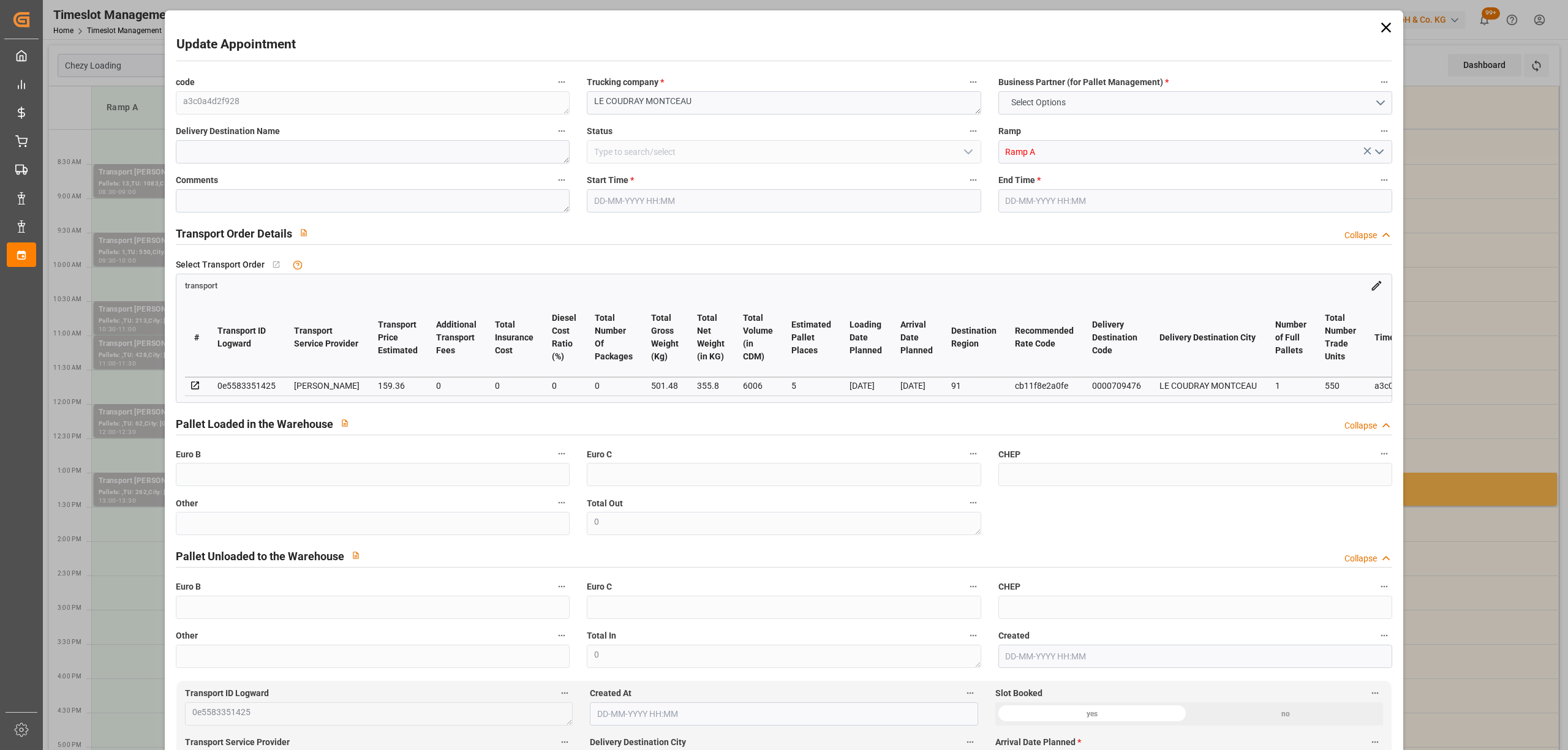
type input "101"
type input "501.48"
type input "0"
type input "4710.8598"
type input "0"
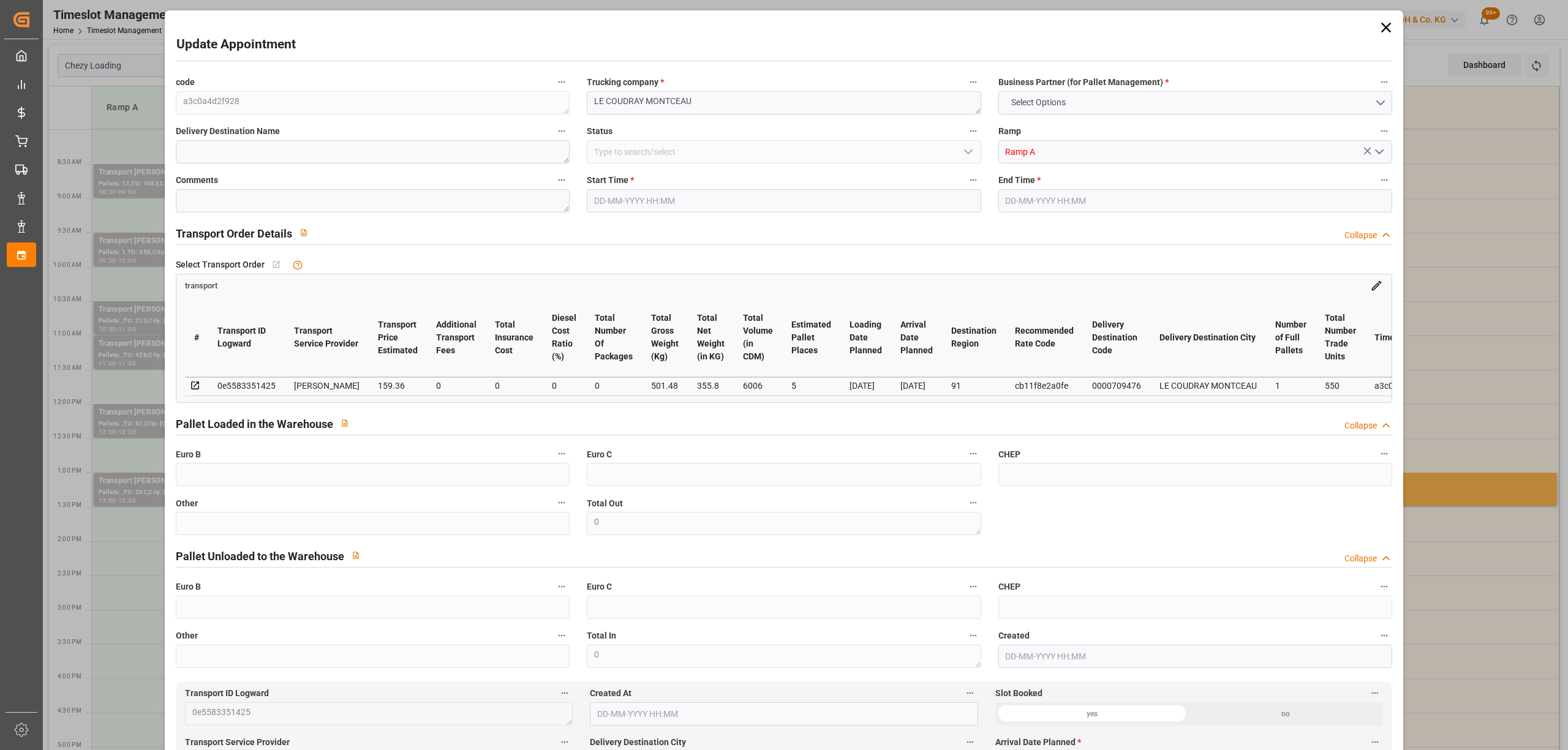
type input "0"
type input "21"
type input "35"
type input "[DATE] 09:30"
type input "[DATE] 10:00"
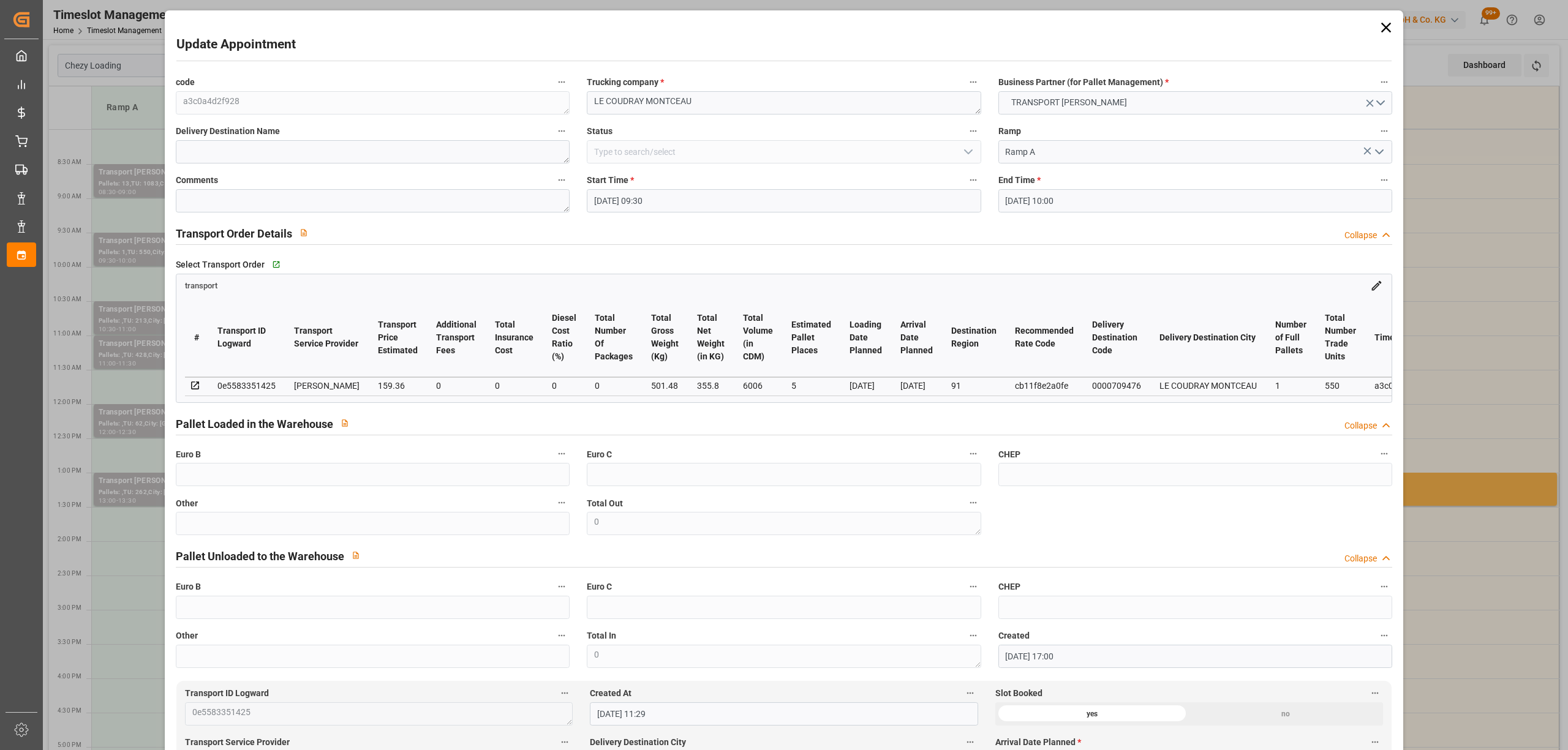
type input "[DATE] 17:00"
type input "[DATE] 11:29"
type input "[DATE]"
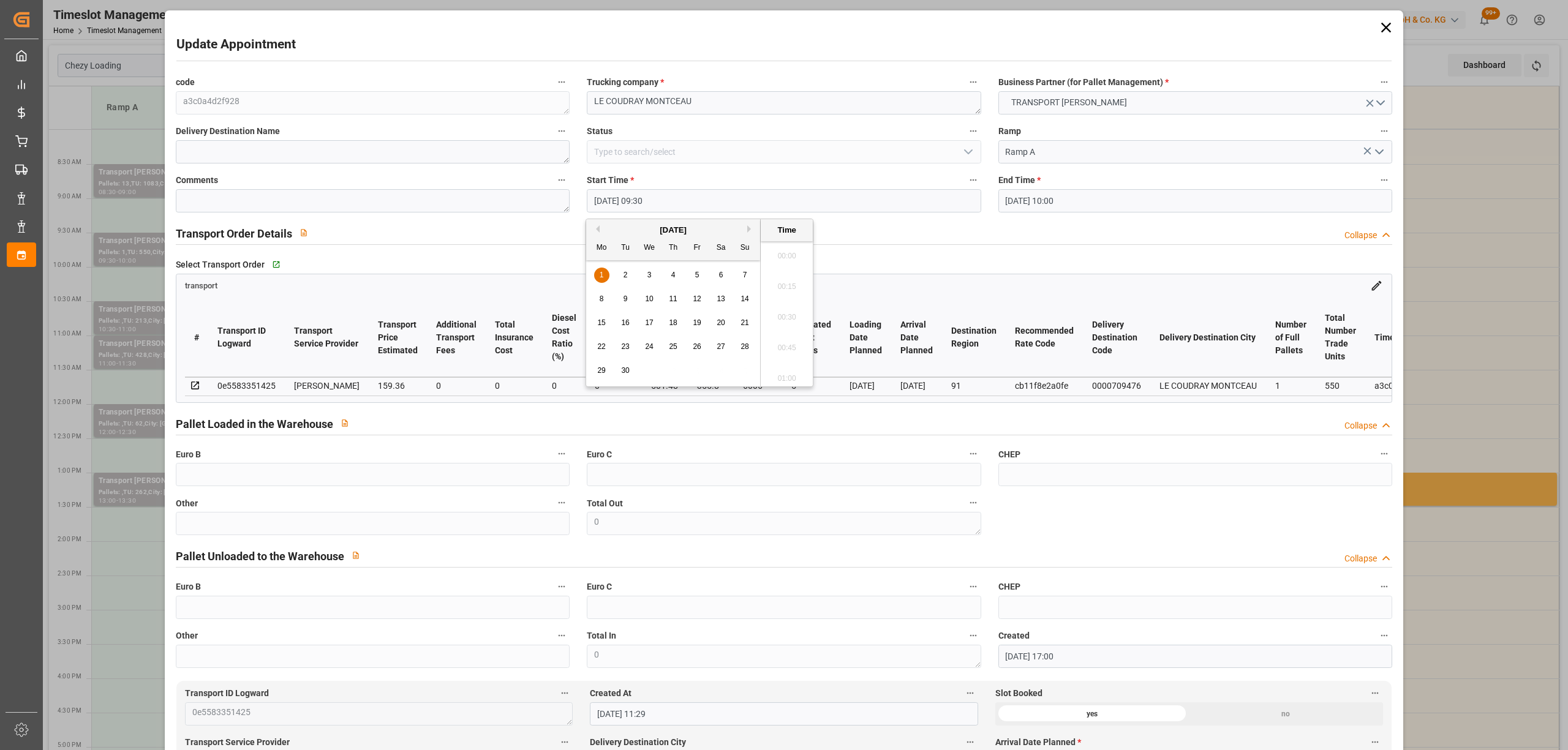
drag, startPoint x: 603, startPoint y: 201, endPoint x: 596, endPoint y: 202, distance: 7.1
click at [596, 202] on input "[DATE] 09:30" at bounding box center [783, 201] width 394 height 24
click at [626, 273] on span "2" at bounding box center [626, 275] width 4 height 8
click at [794, 256] on li "09:00" at bounding box center [787, 253] width 52 height 31
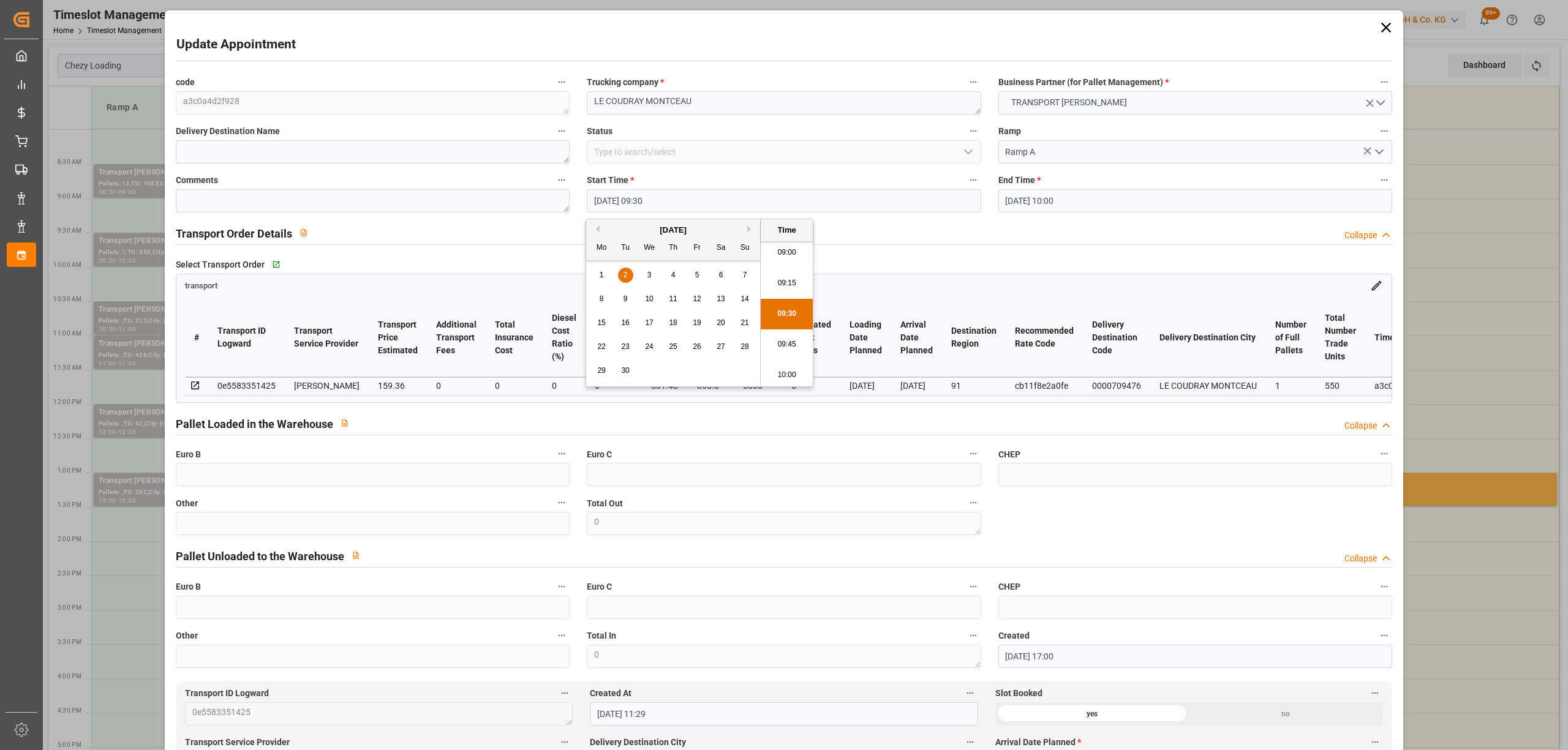
type input "[DATE] 09:00"
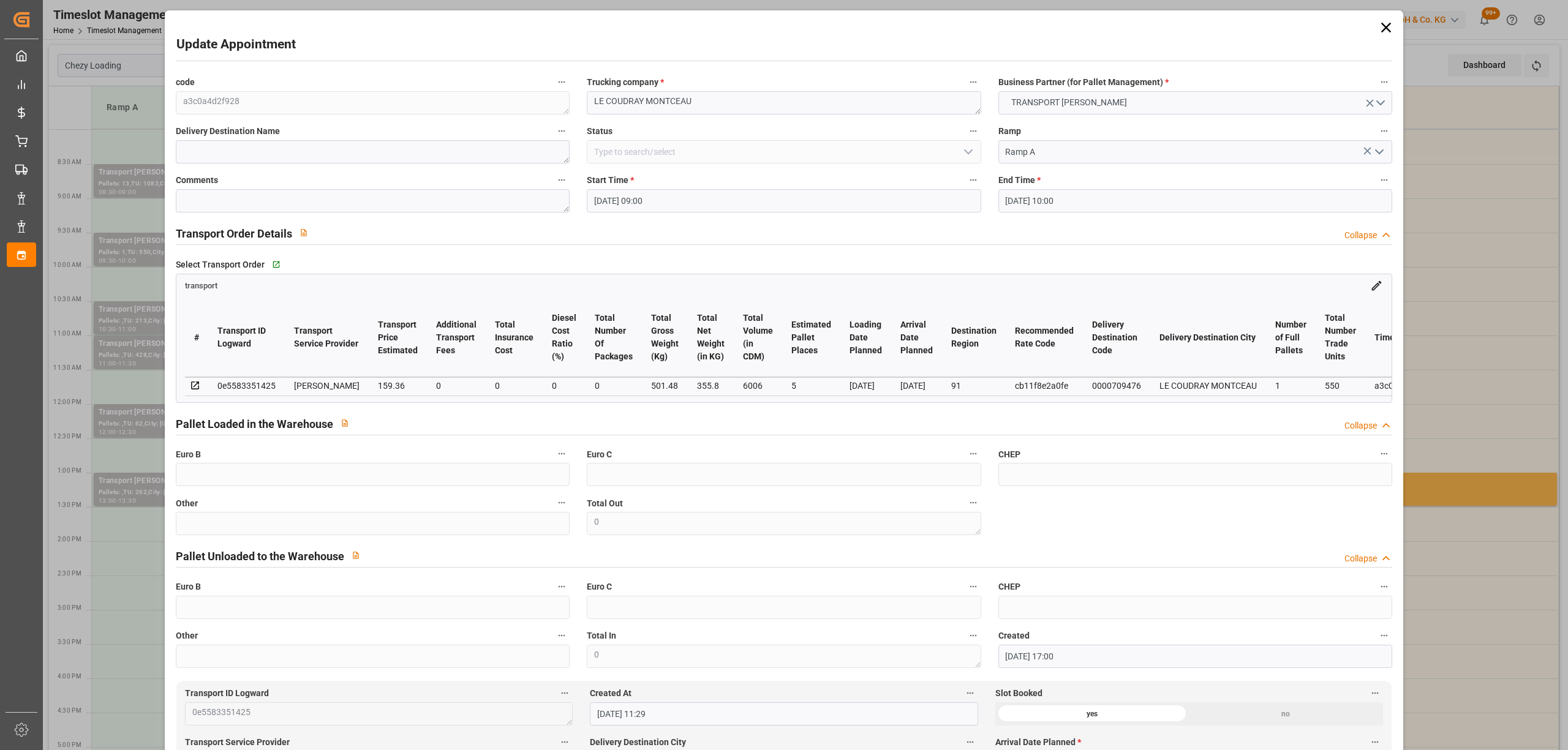
click at [1057, 198] on input "[DATE] 10:00" at bounding box center [1195, 201] width 394 height 24
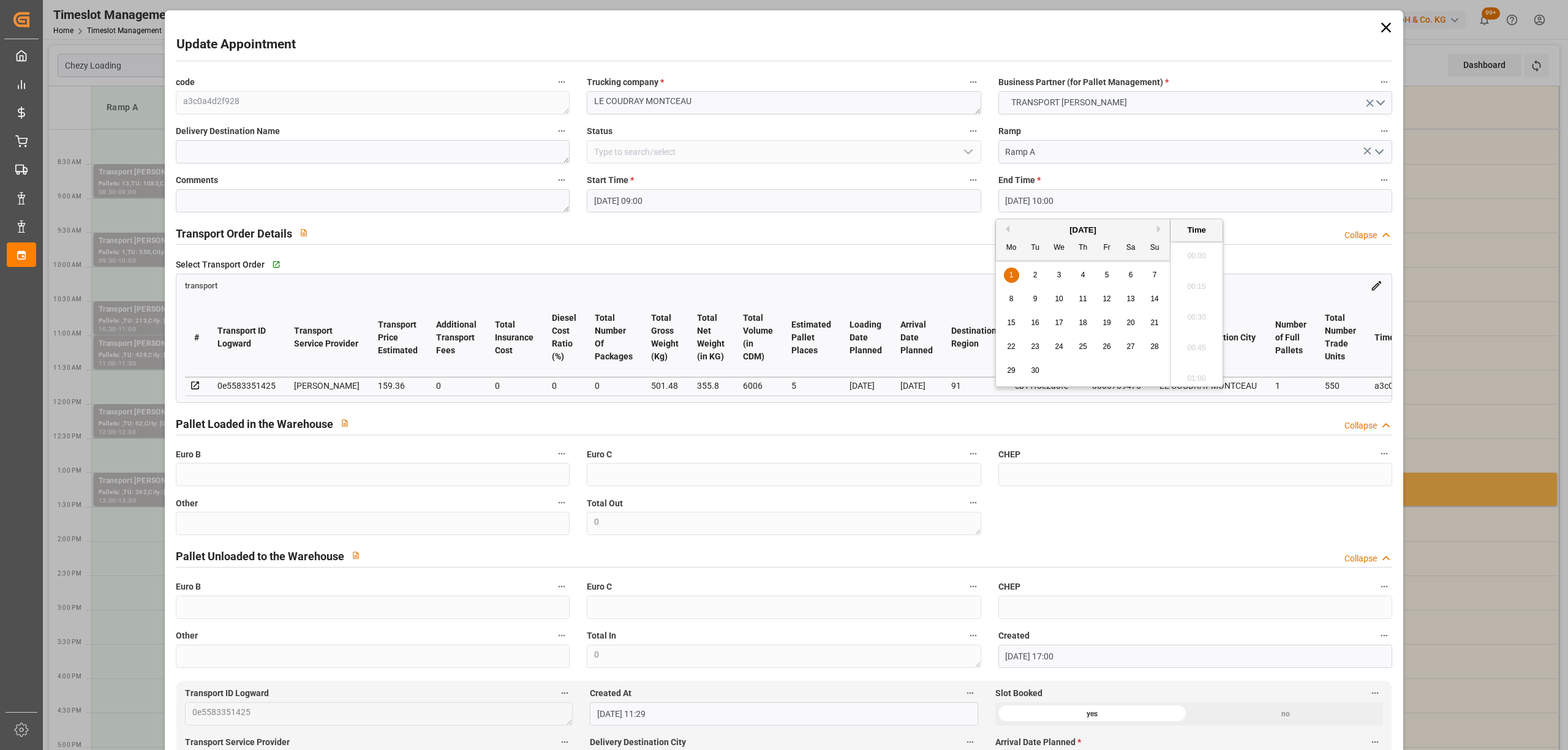
scroll to position [1167, 0]
click at [1033, 283] on div "2" at bounding box center [1036, 275] width 15 height 15
click at [1201, 260] on li "09:30" at bounding box center [1197, 253] width 52 height 31
type input "[DATE] 09:30"
